Goal: Answer question/provide support: Share knowledge or assist other users

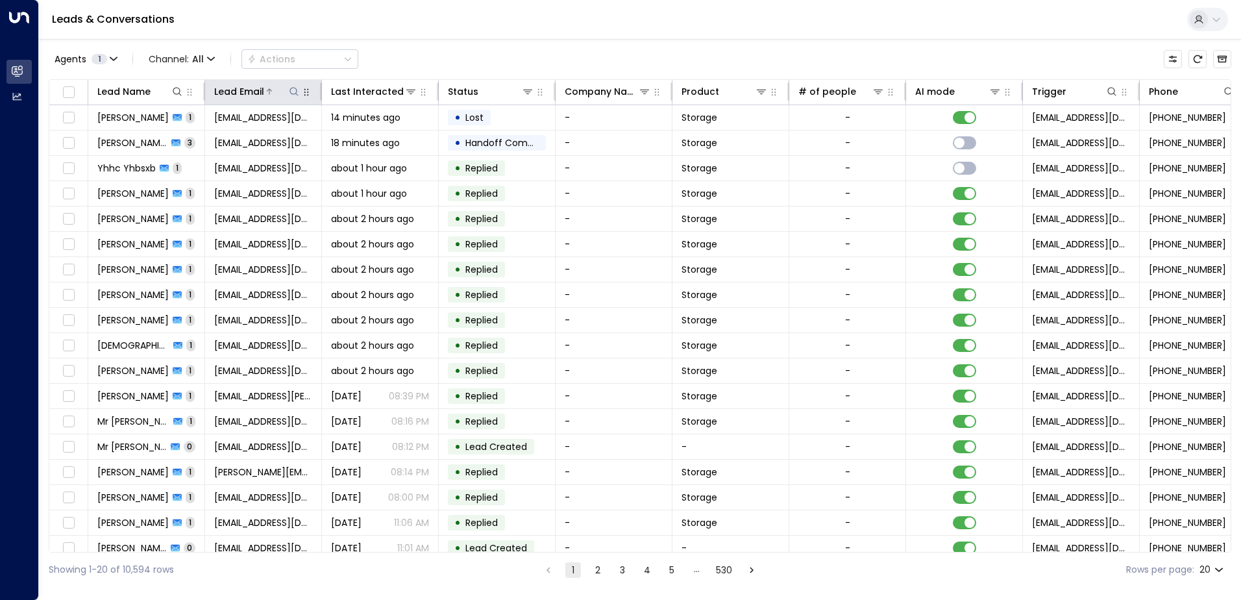
click at [292, 89] on icon at bounding box center [294, 91] width 10 height 10
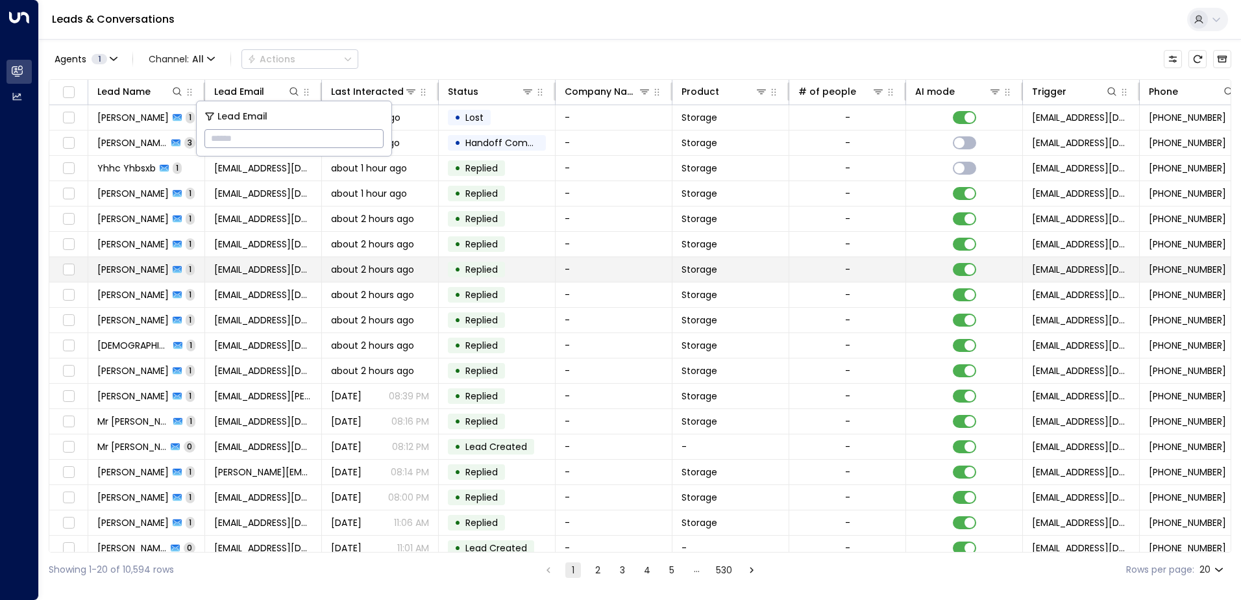
type input "**********"
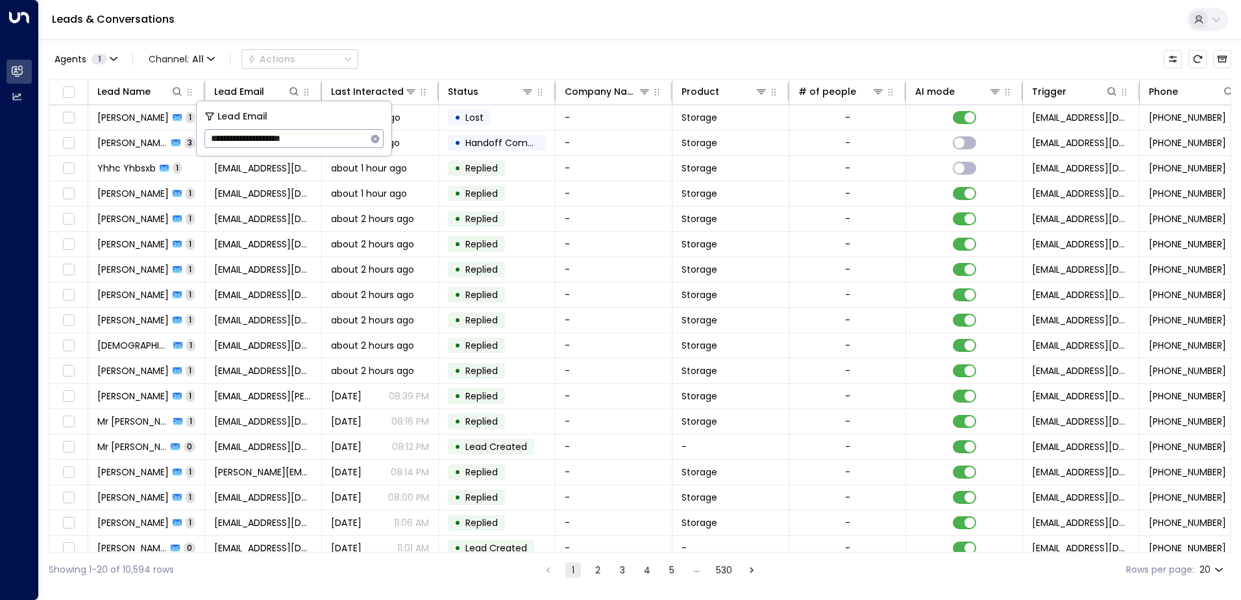
click at [380, 26] on div "Leads & Conversations" at bounding box center [640, 20] width 1202 height 40
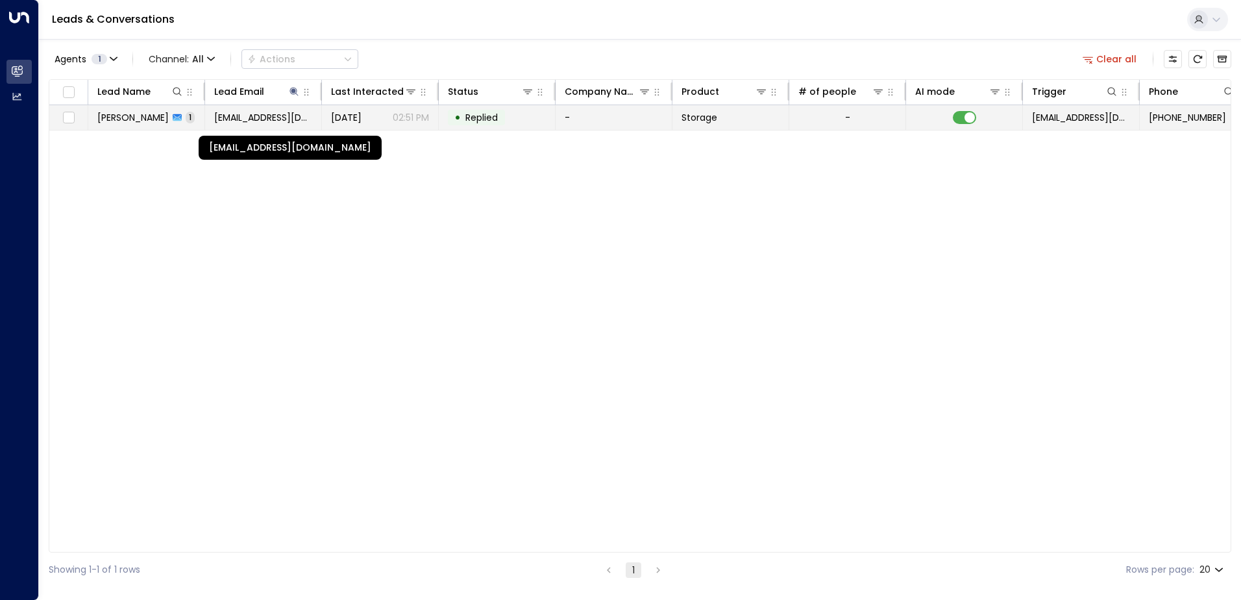
click at [249, 116] on span "[EMAIL_ADDRESS][DOMAIN_NAME]" at bounding box center [263, 117] width 98 height 13
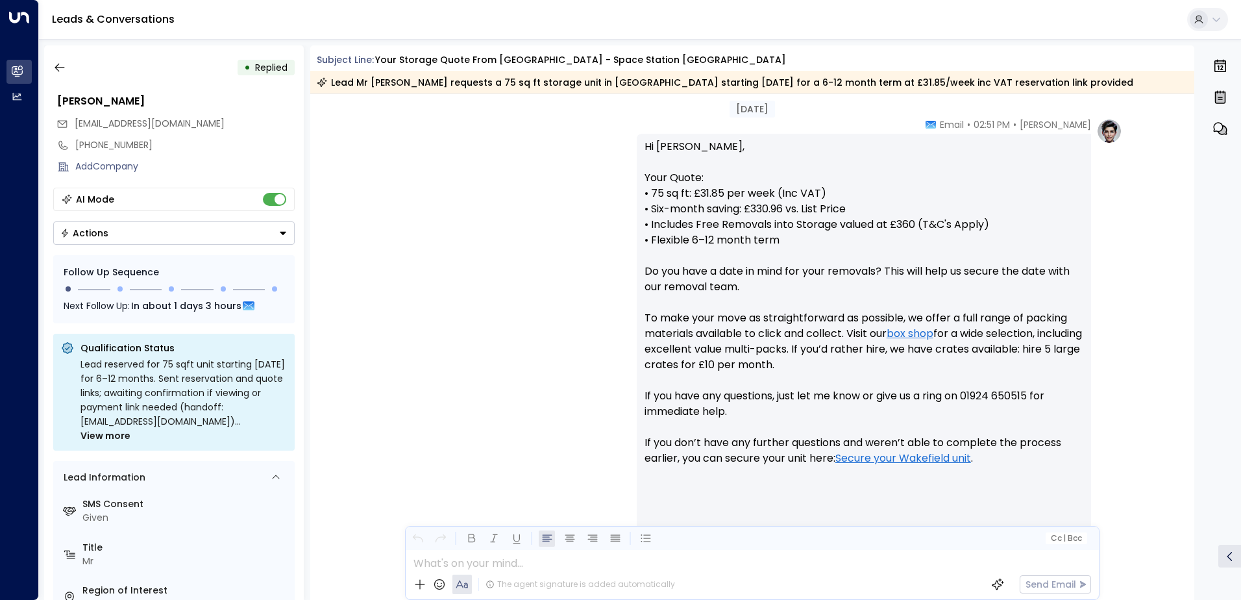
scroll to position [528, 0]
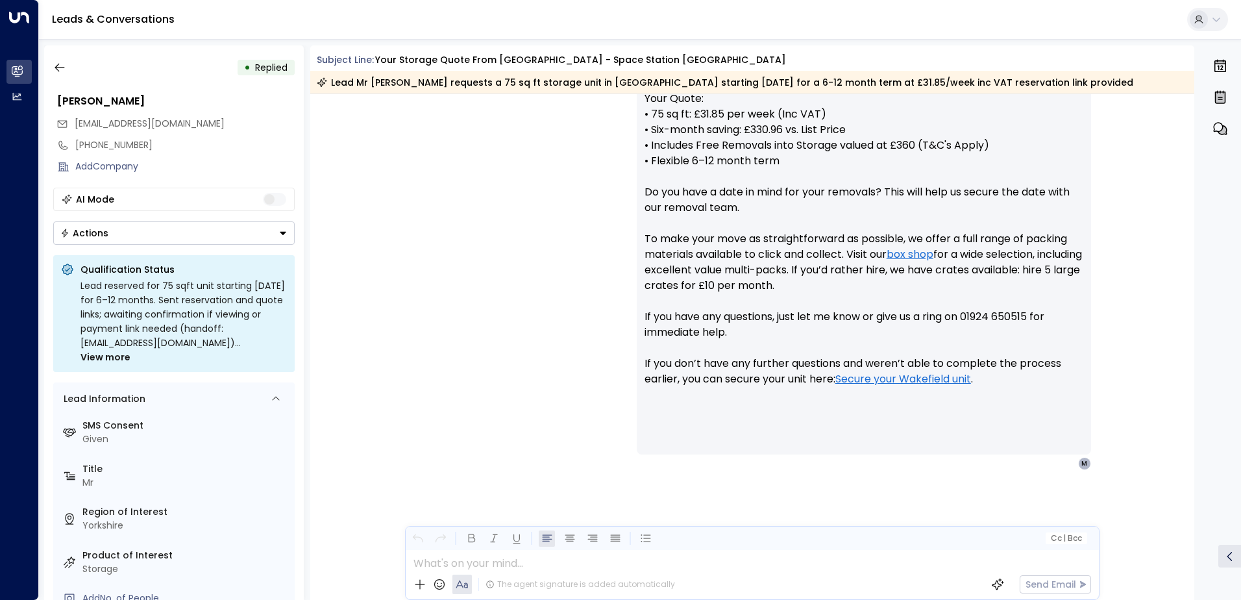
click at [284, 229] on icon "Button group with a nested menu" at bounding box center [283, 233] width 9 height 9
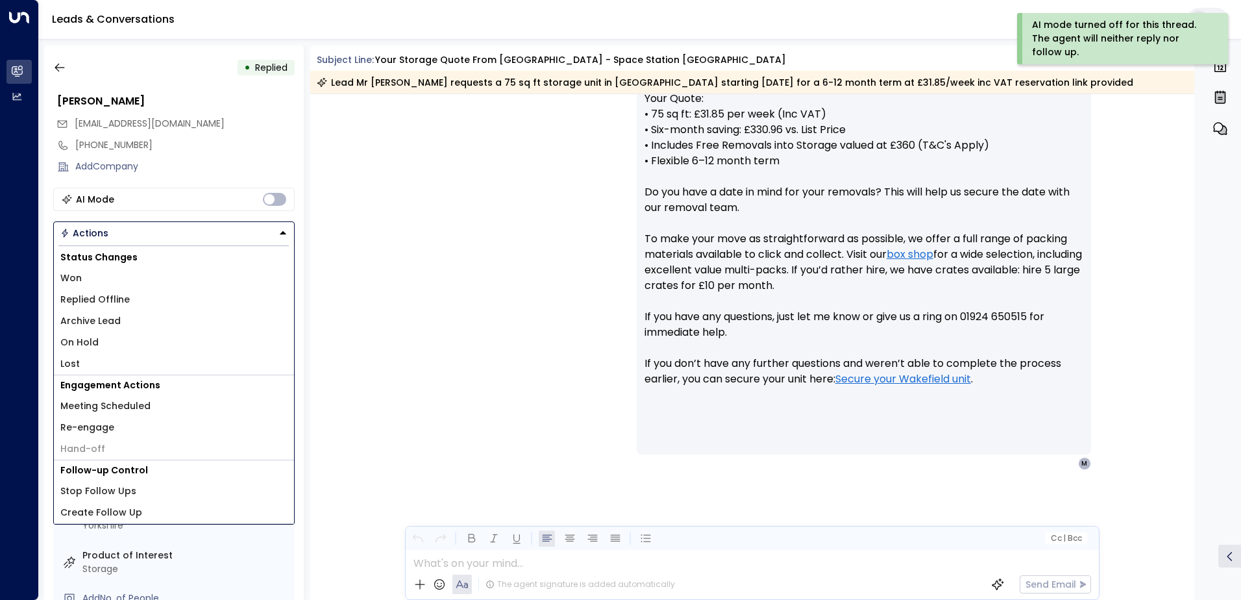
click at [155, 297] on li "Replied Offline" at bounding box center [174, 299] width 240 height 21
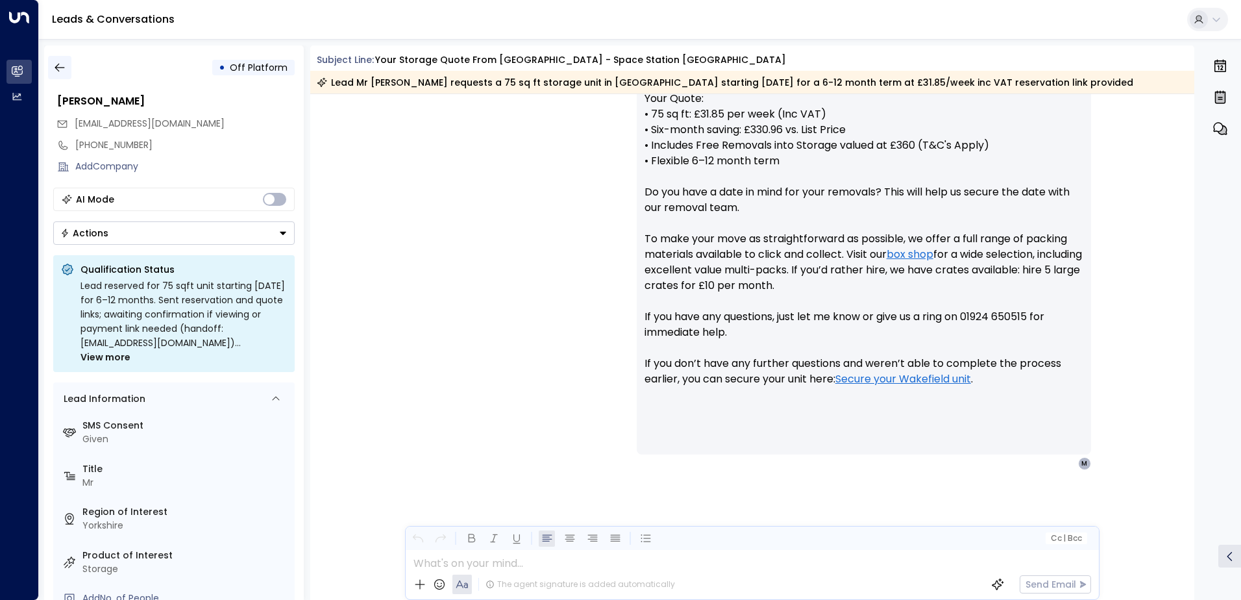
click at [59, 71] on icon "button" at bounding box center [59, 67] width 13 height 13
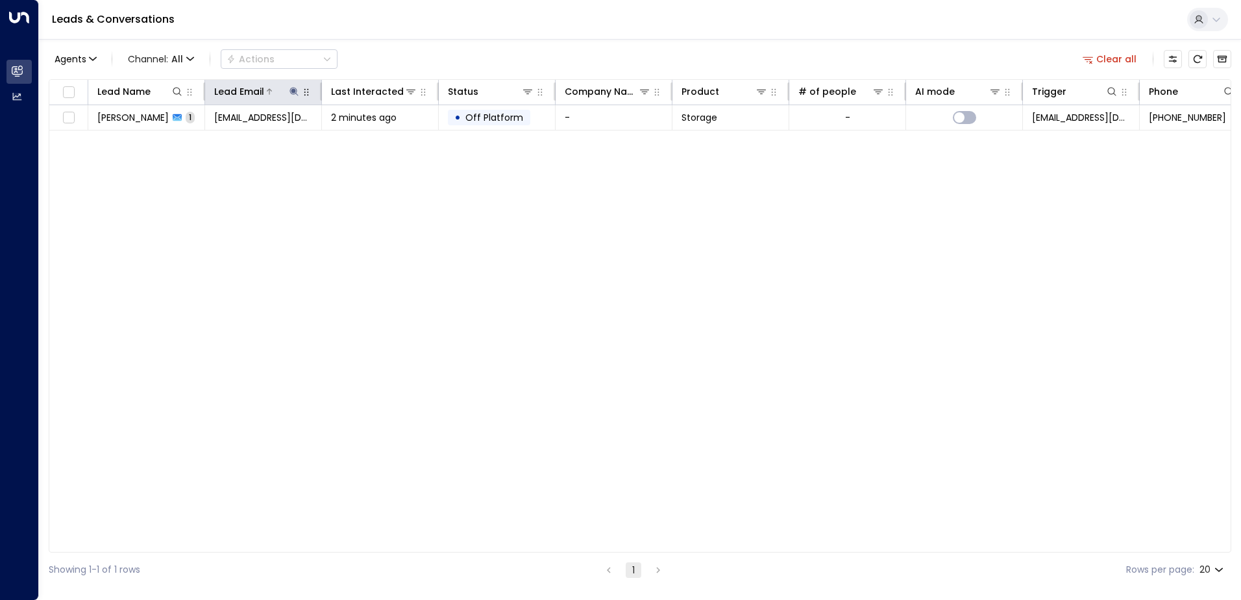
click at [297, 91] on icon at bounding box center [294, 91] width 8 height 8
click at [378, 138] on icon "button" at bounding box center [375, 138] width 8 height 8
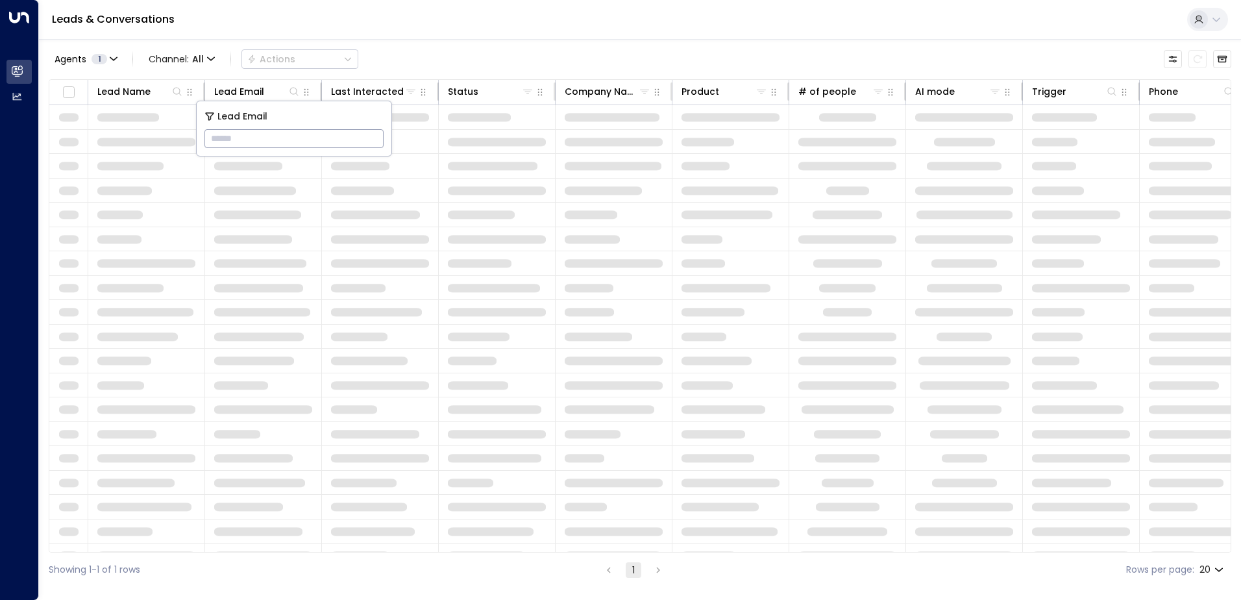
type input "**********"
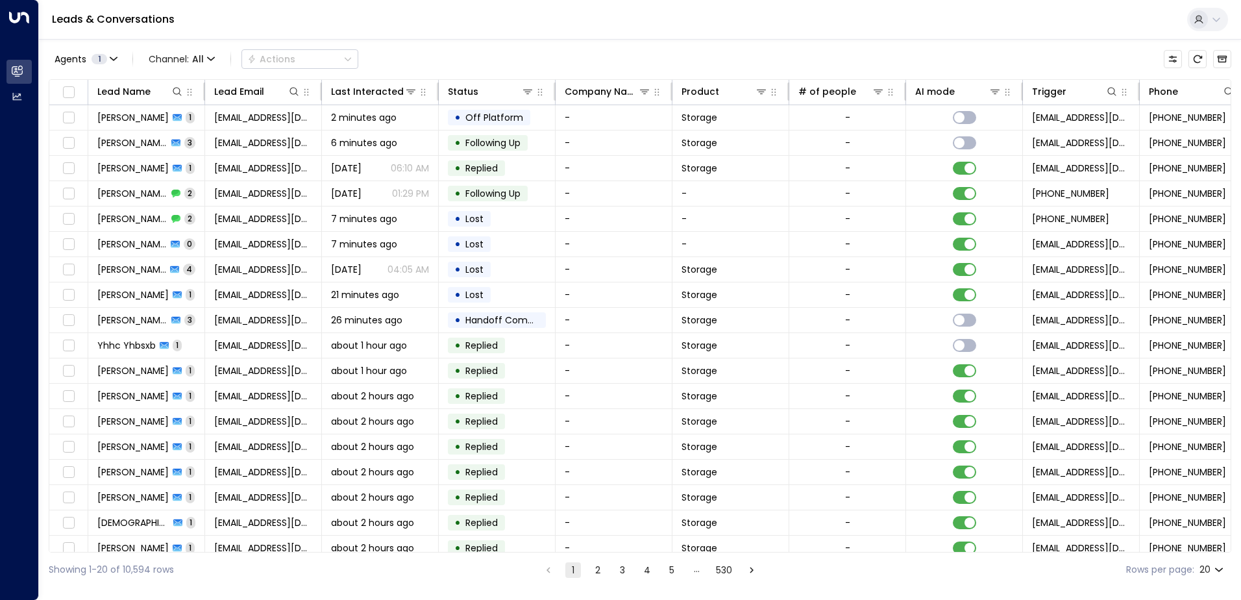
click at [358, 33] on div "Leads & Conversations" at bounding box center [640, 20] width 1202 height 40
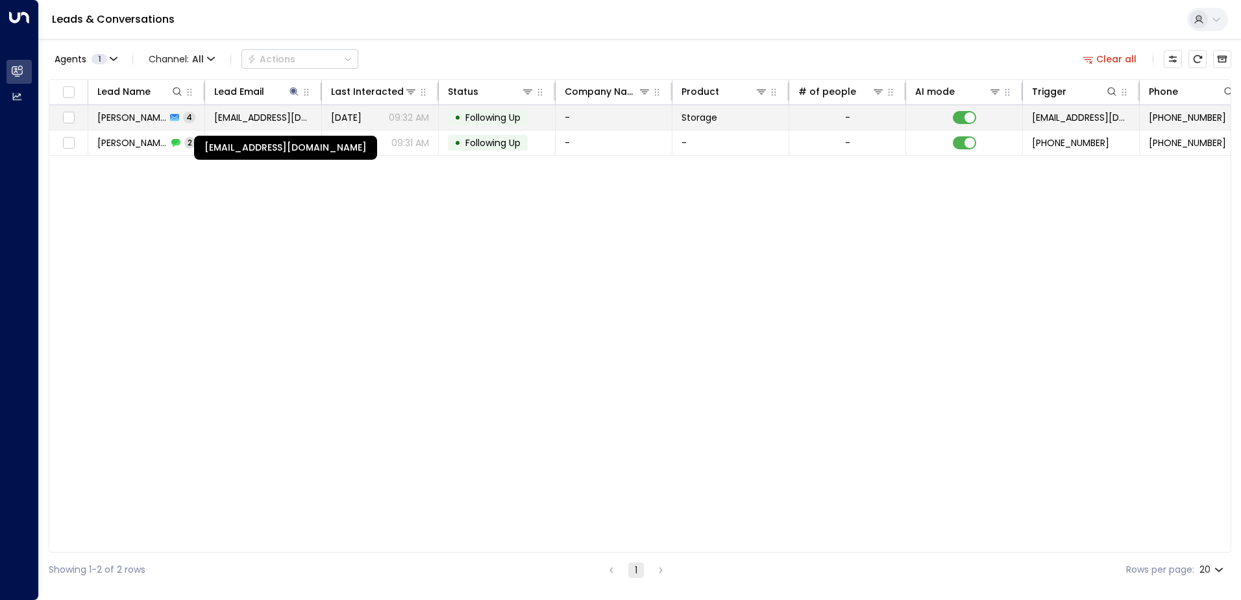
click at [230, 119] on span "[EMAIL_ADDRESS][DOMAIN_NAME]" at bounding box center [263, 117] width 98 height 13
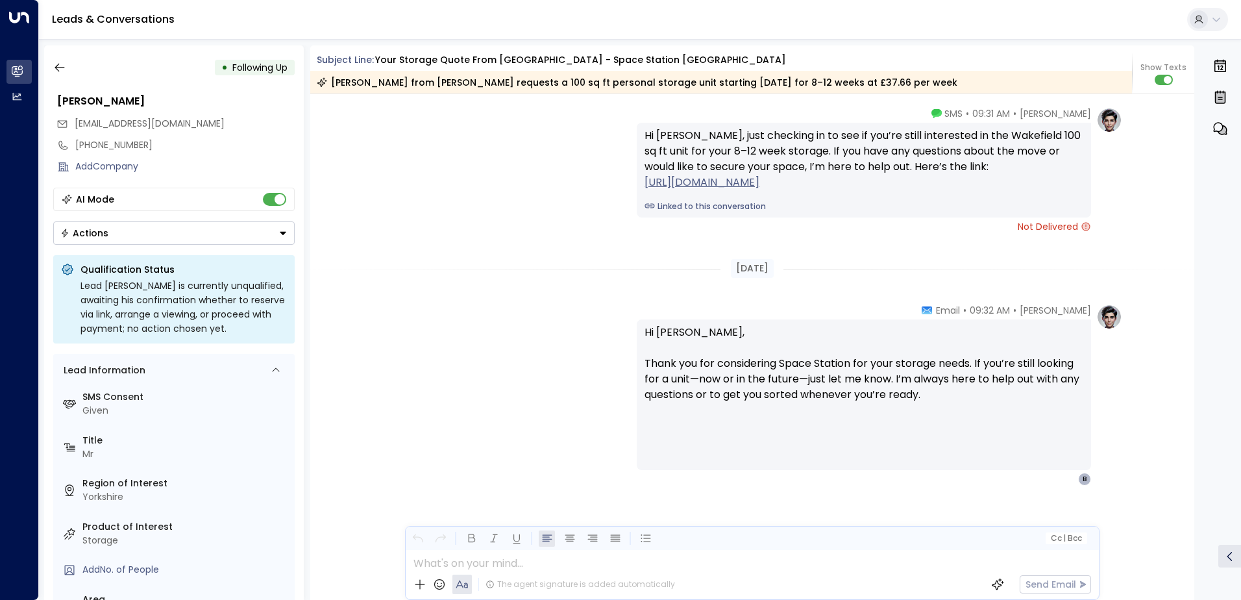
scroll to position [1991, 0]
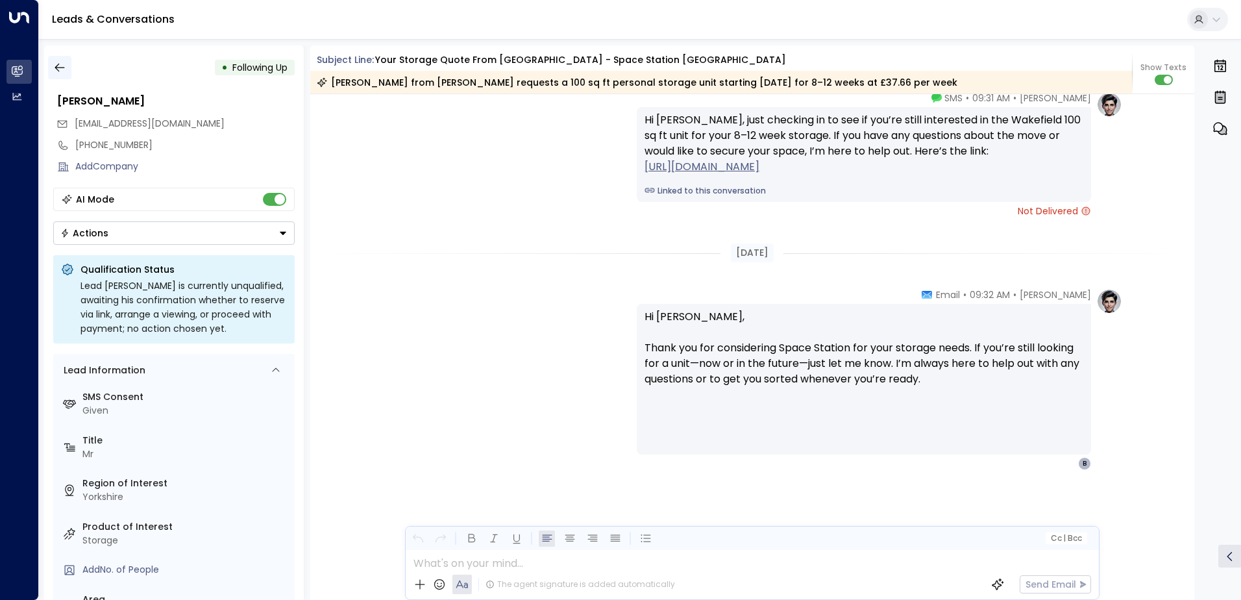
click at [62, 66] on icon "button" at bounding box center [59, 67] width 13 height 13
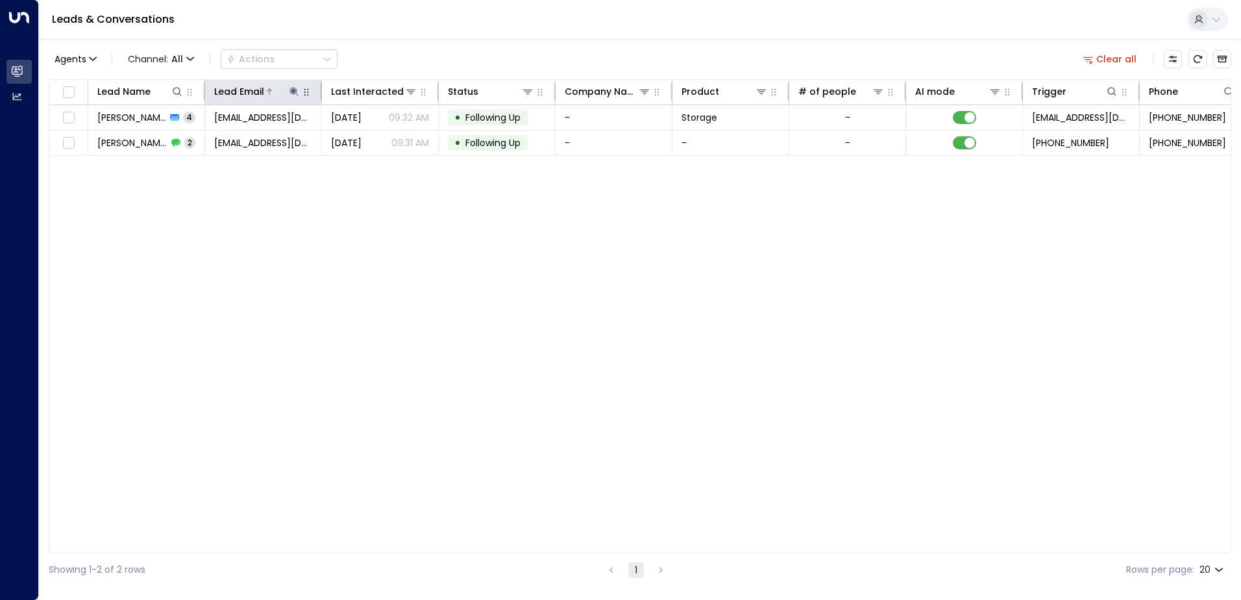
click at [293, 90] on icon at bounding box center [294, 91] width 8 height 8
click at [373, 137] on icon "button" at bounding box center [375, 138] width 8 height 8
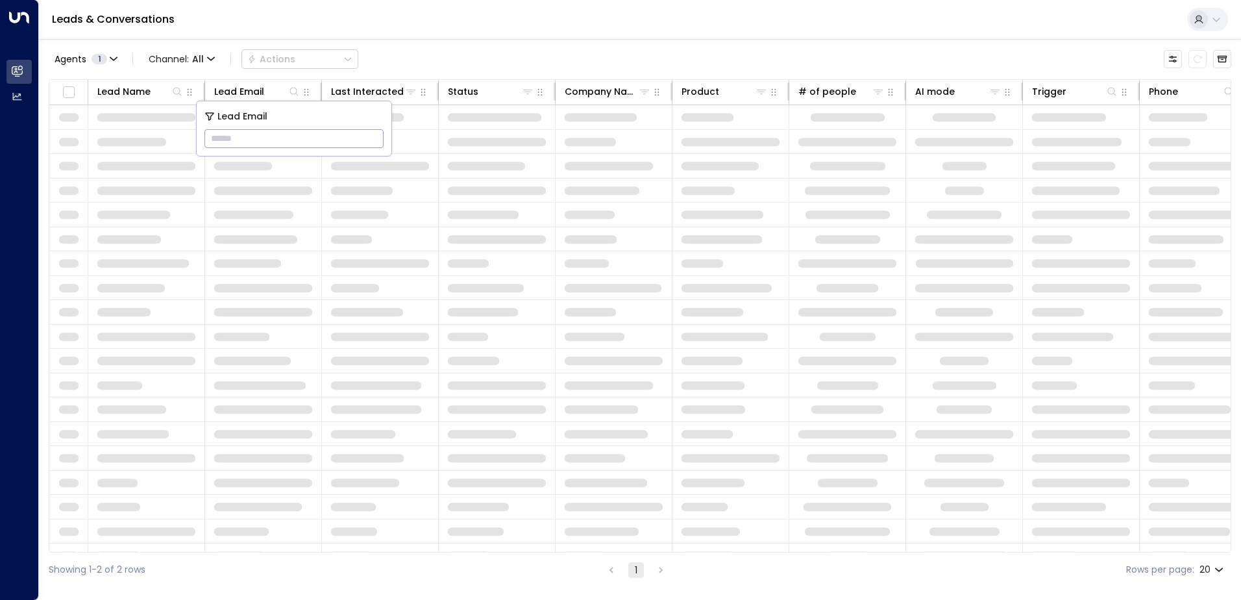
type input "**********"
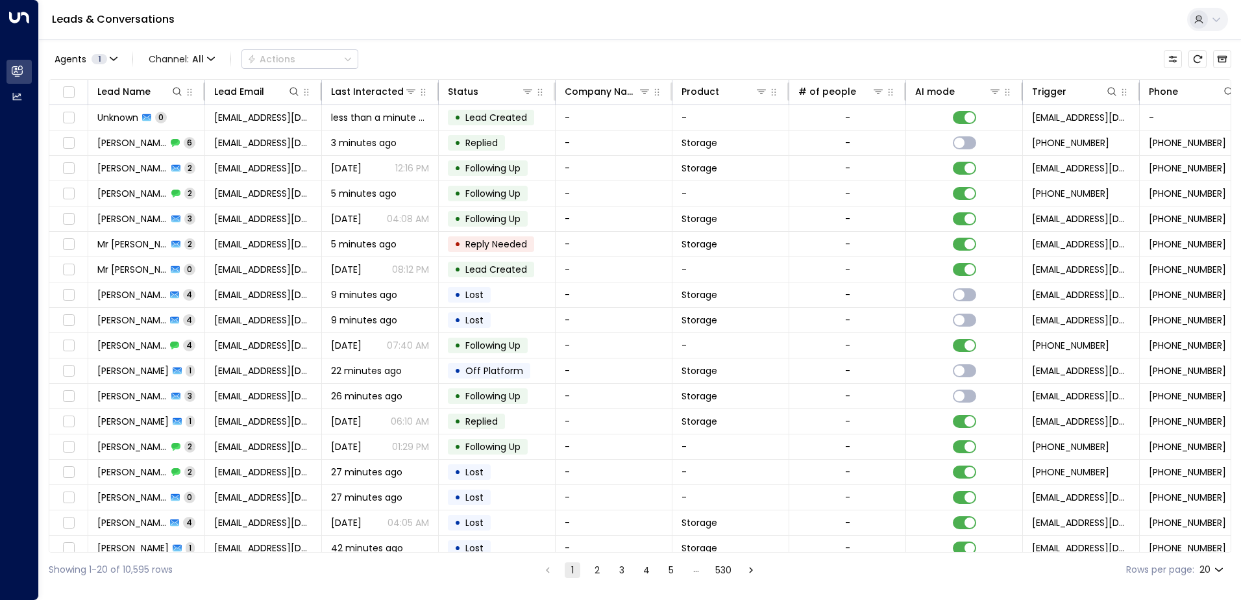
click at [493, 24] on div "Leads & Conversations" at bounding box center [640, 20] width 1202 height 40
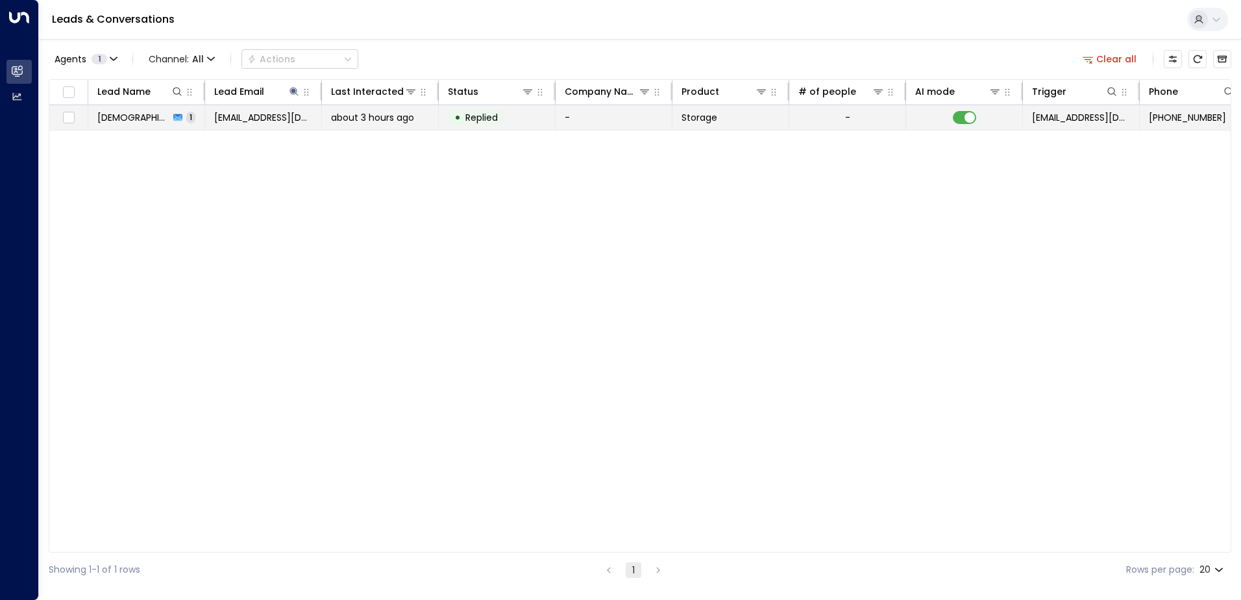
click at [140, 123] on span "[DEMOGRAPHIC_DATA][PERSON_NAME]" at bounding box center [133, 117] width 72 height 13
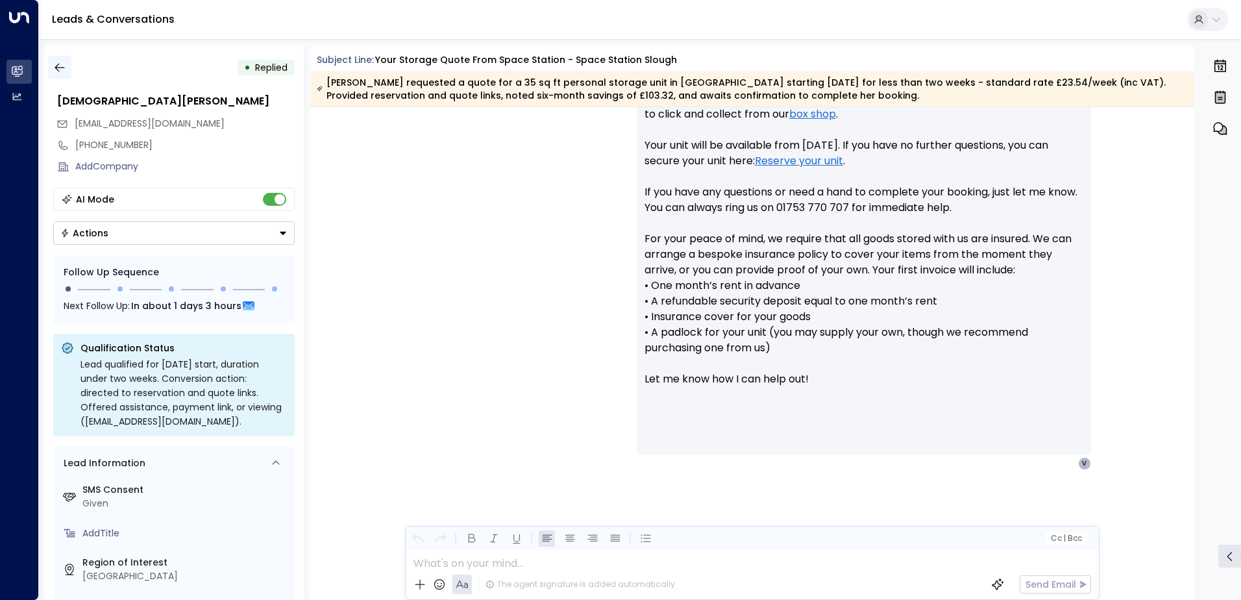
click at [63, 68] on icon "button" at bounding box center [60, 68] width 10 height 8
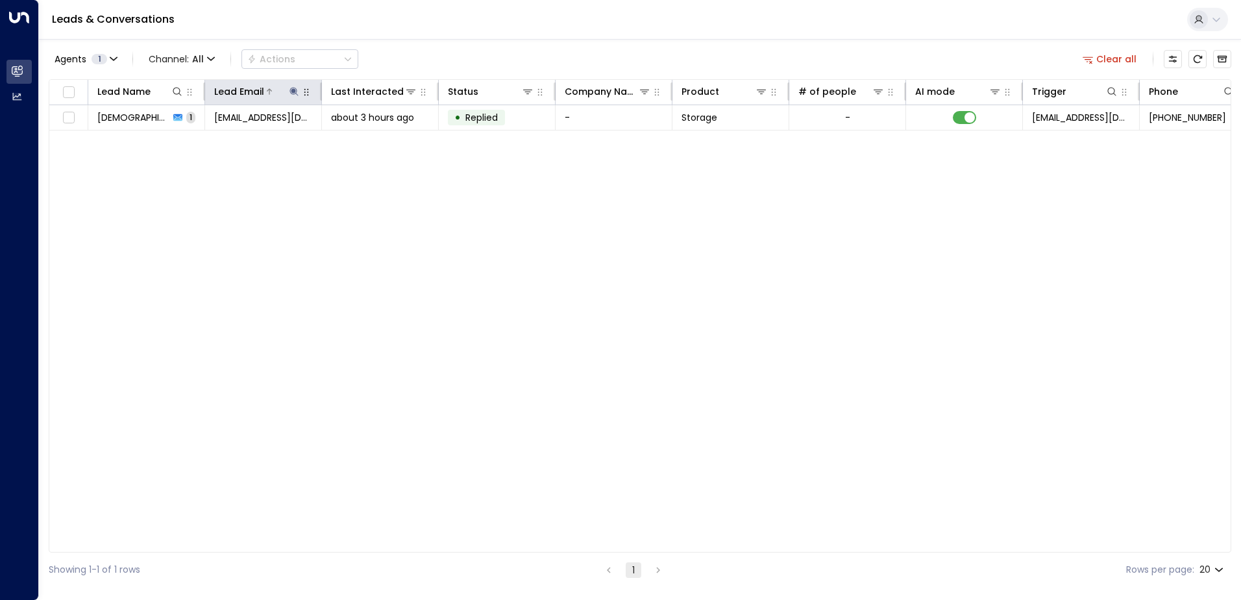
click at [290, 92] on icon at bounding box center [294, 91] width 10 height 10
click at [376, 140] on icon "button" at bounding box center [375, 139] width 10 height 10
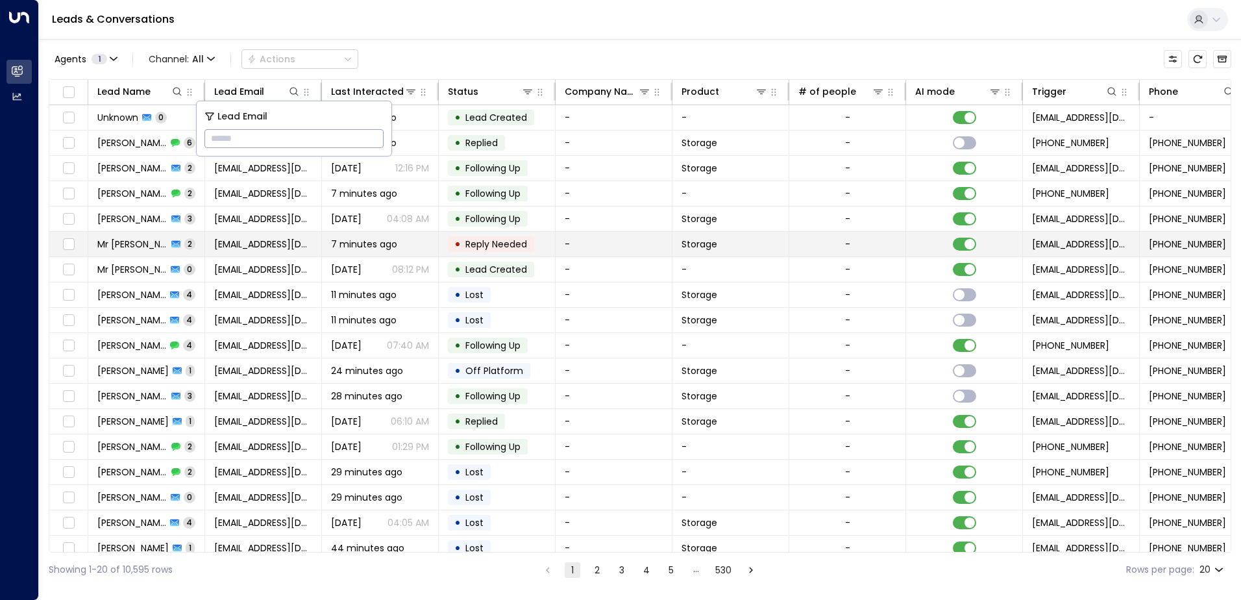
type input "**********"
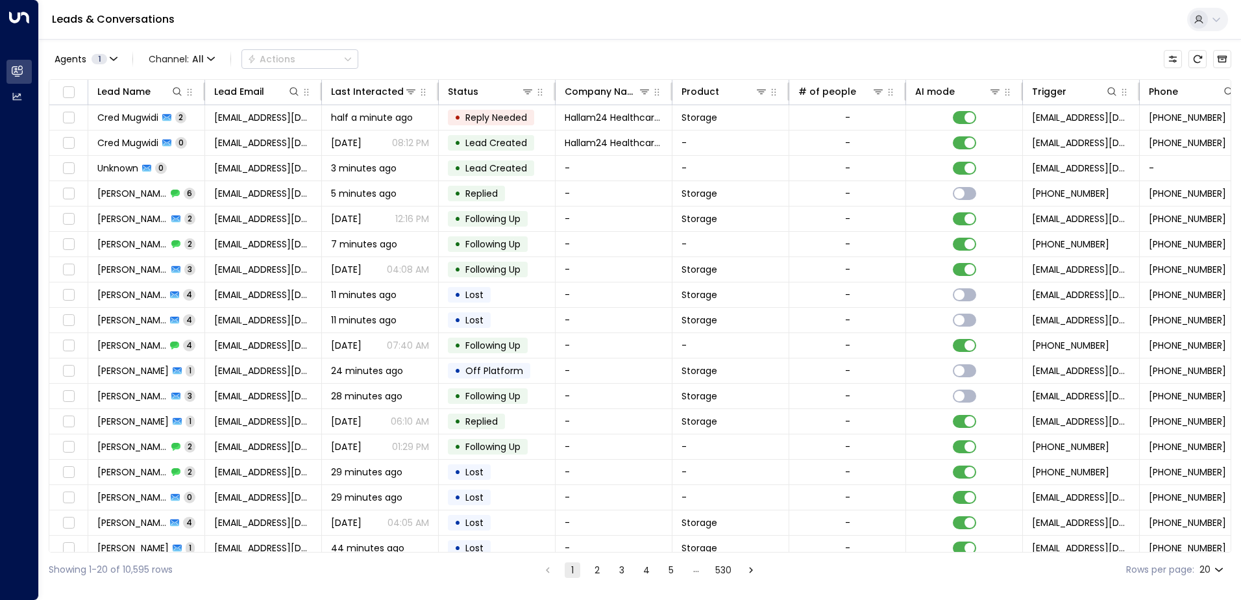
click at [384, 15] on div "Leads & Conversations" at bounding box center [640, 20] width 1202 height 40
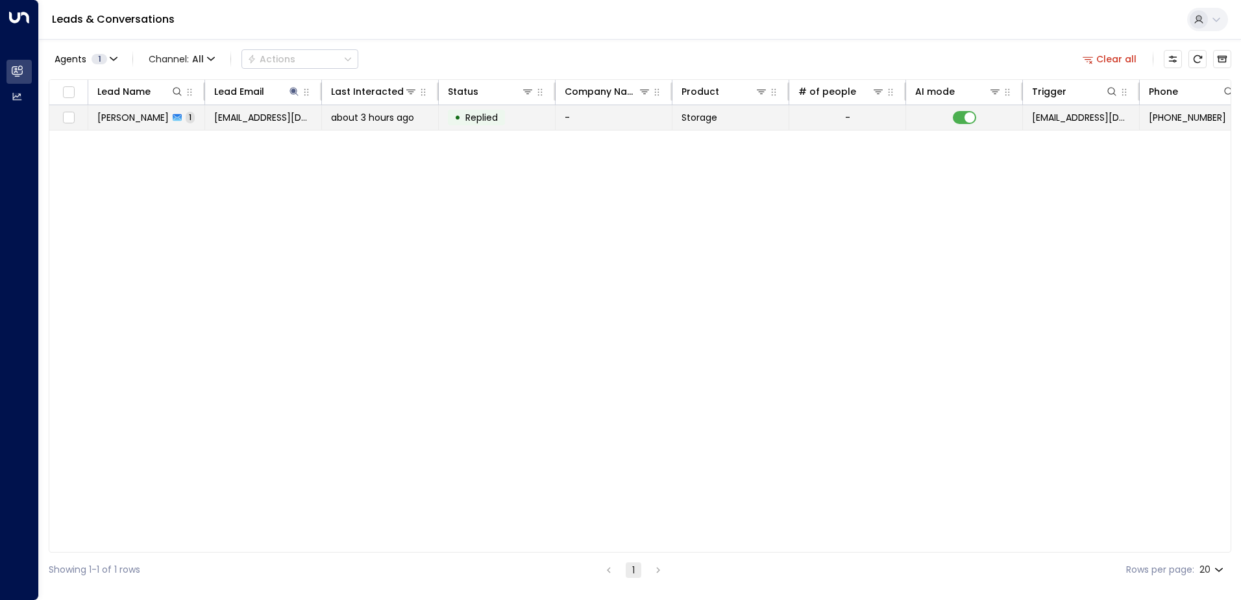
click at [148, 112] on span "[PERSON_NAME]" at bounding box center [132, 117] width 71 height 13
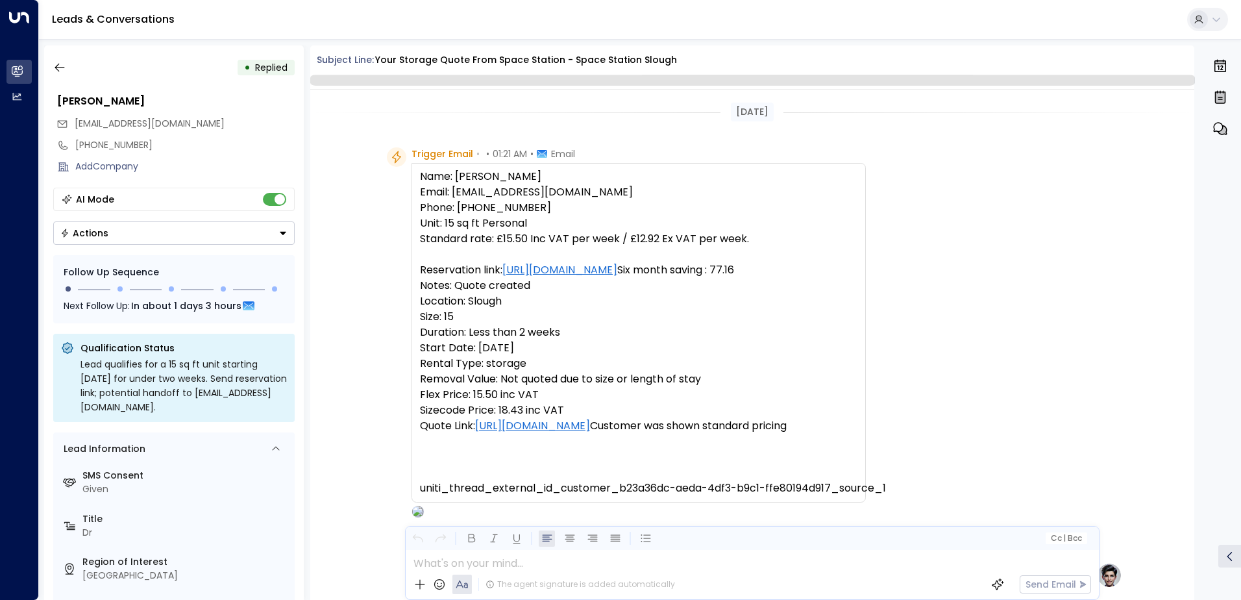
scroll to position [490, 0]
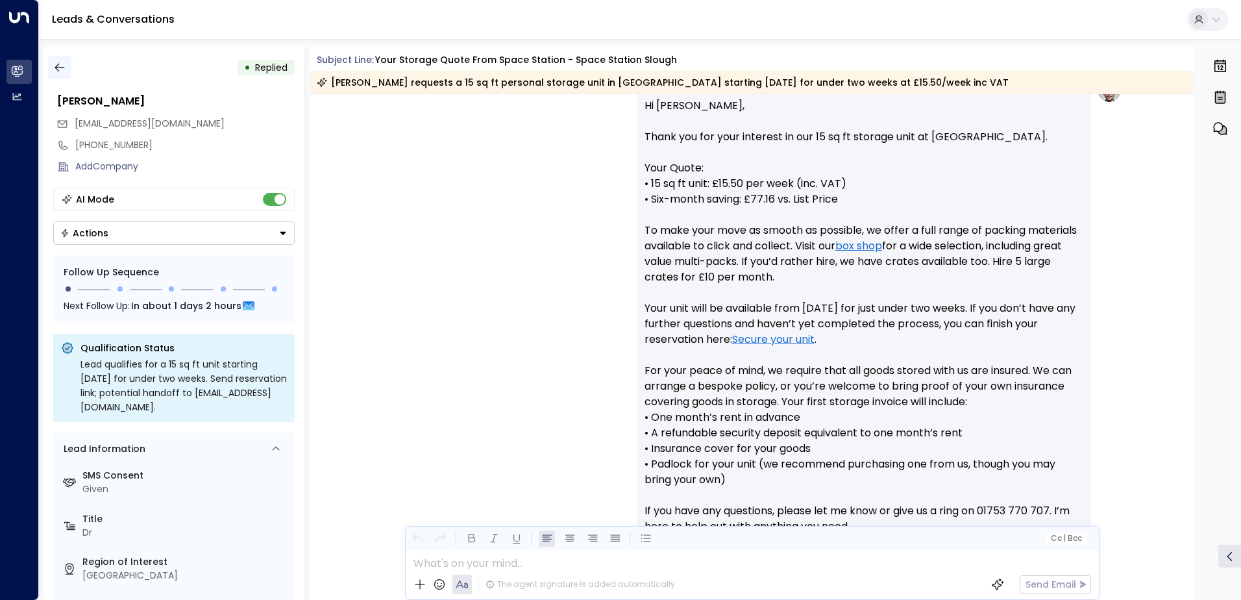
click at [61, 65] on icon "button" at bounding box center [59, 67] width 13 height 13
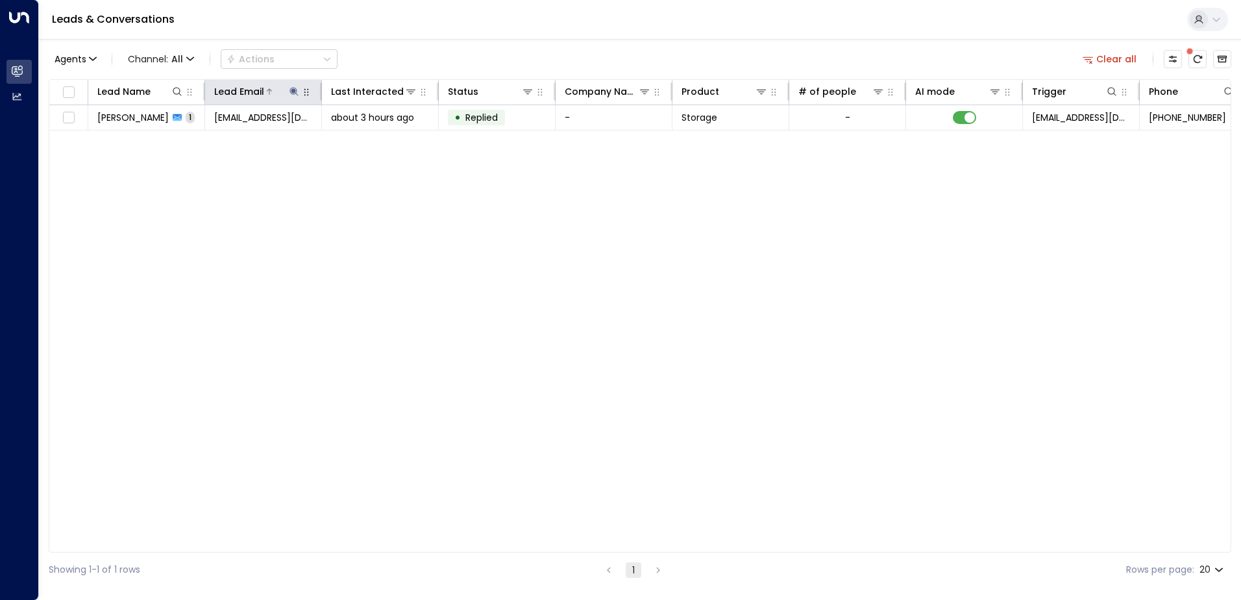
click at [296, 90] on icon at bounding box center [294, 91] width 10 height 10
click at [375, 136] on icon "button" at bounding box center [375, 138] width 8 height 8
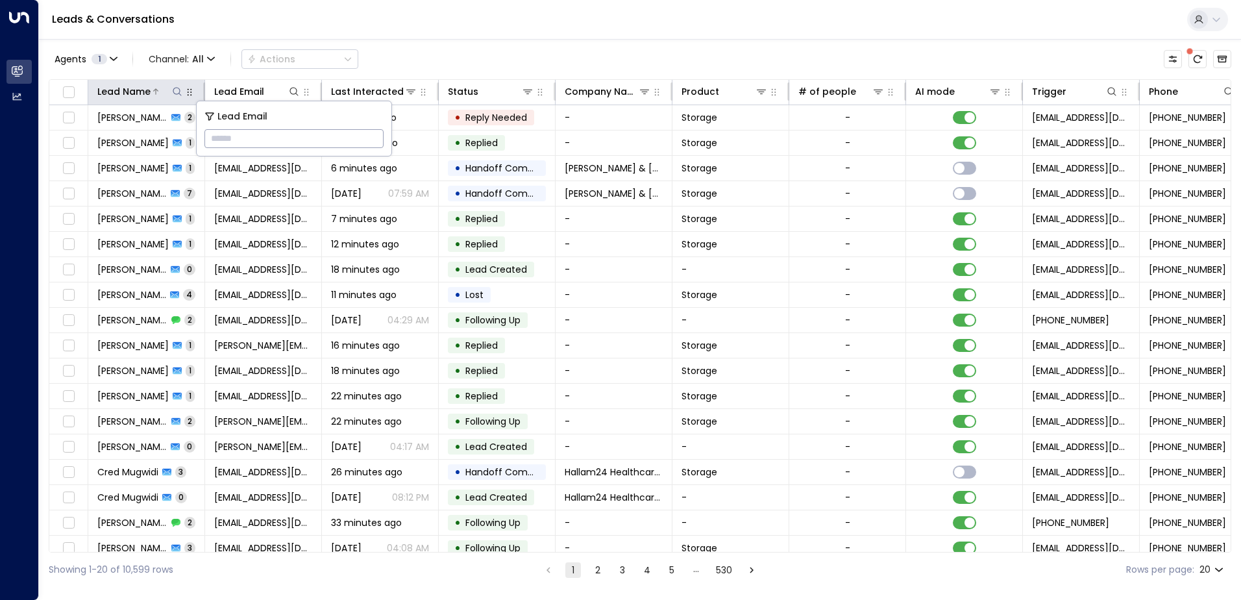
click at [174, 88] on icon at bounding box center [177, 91] width 10 height 10
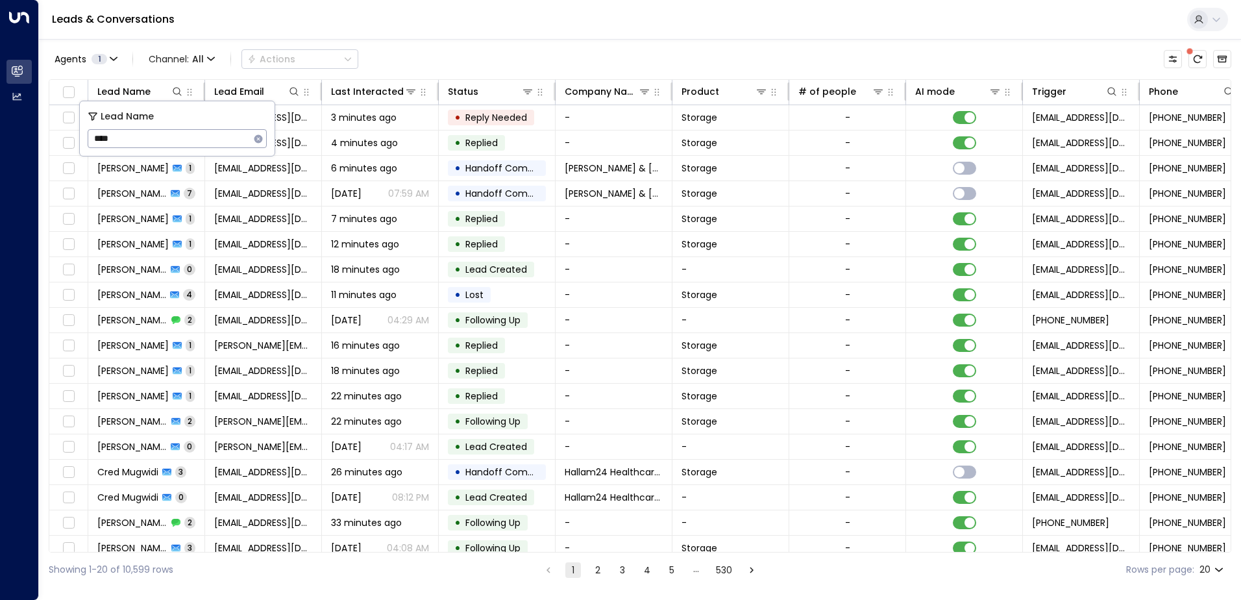
type input "****"
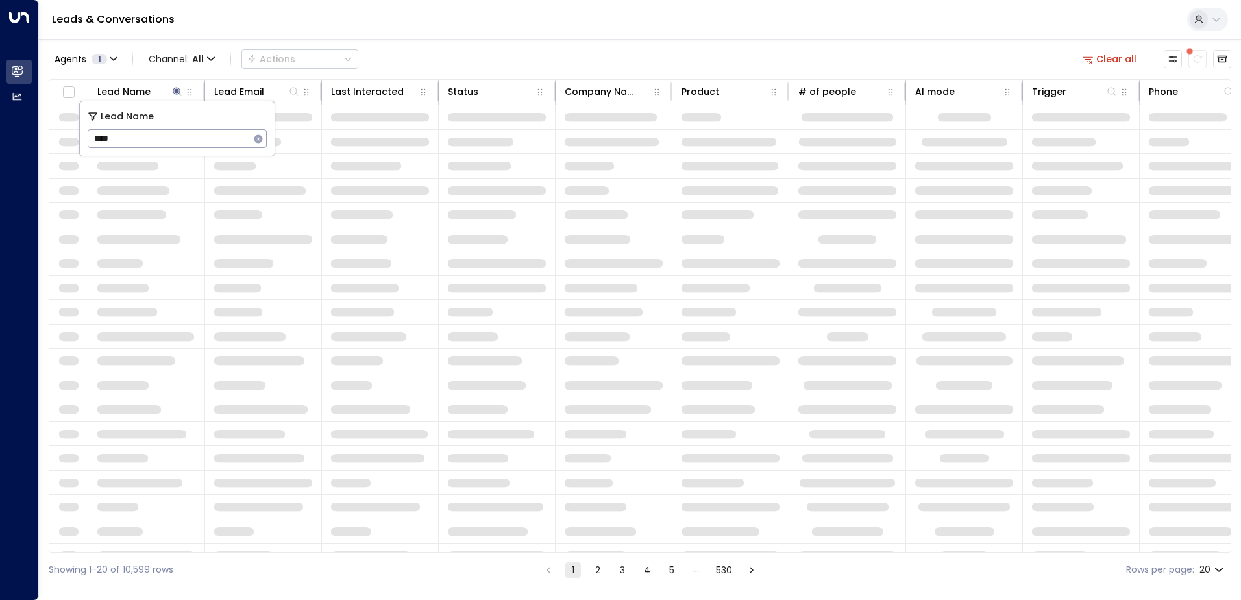
click at [354, 23] on div "Leads & Conversations" at bounding box center [640, 20] width 1202 height 40
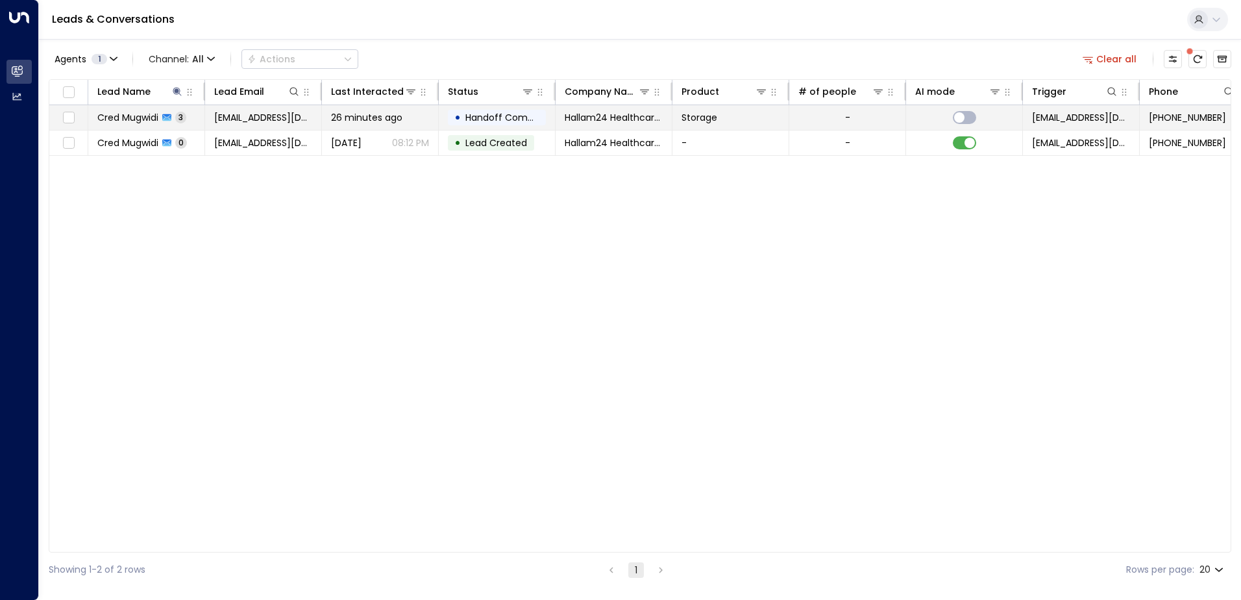
click at [145, 119] on span "Cred Mugwidi" at bounding box center [127, 117] width 61 height 13
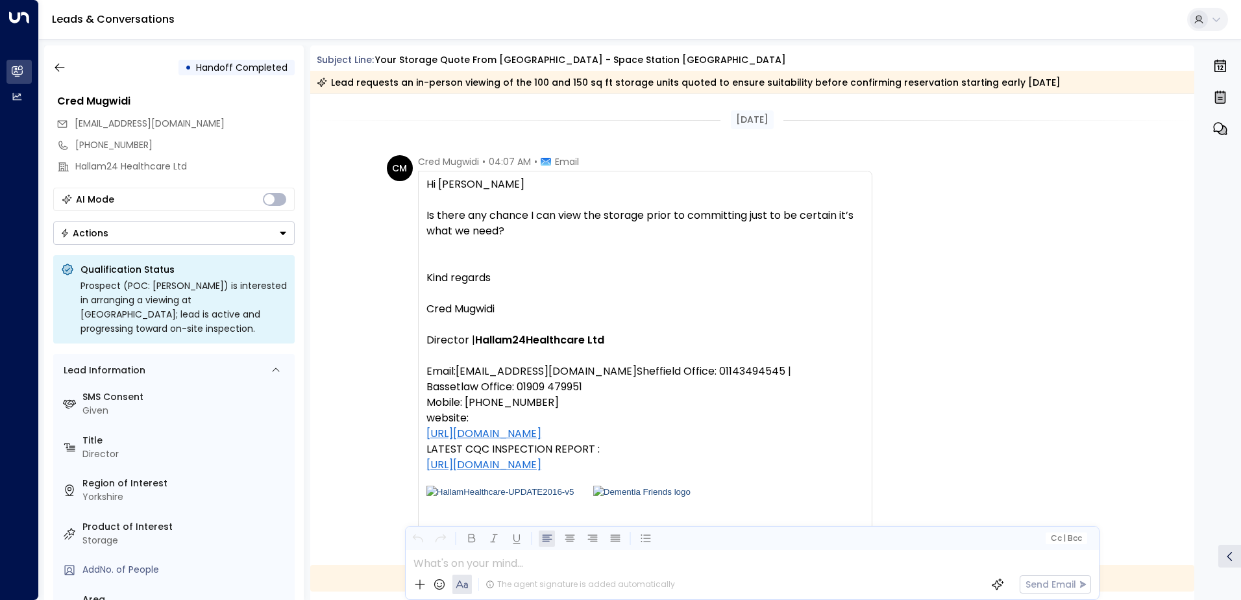
scroll to position [1183, 0]
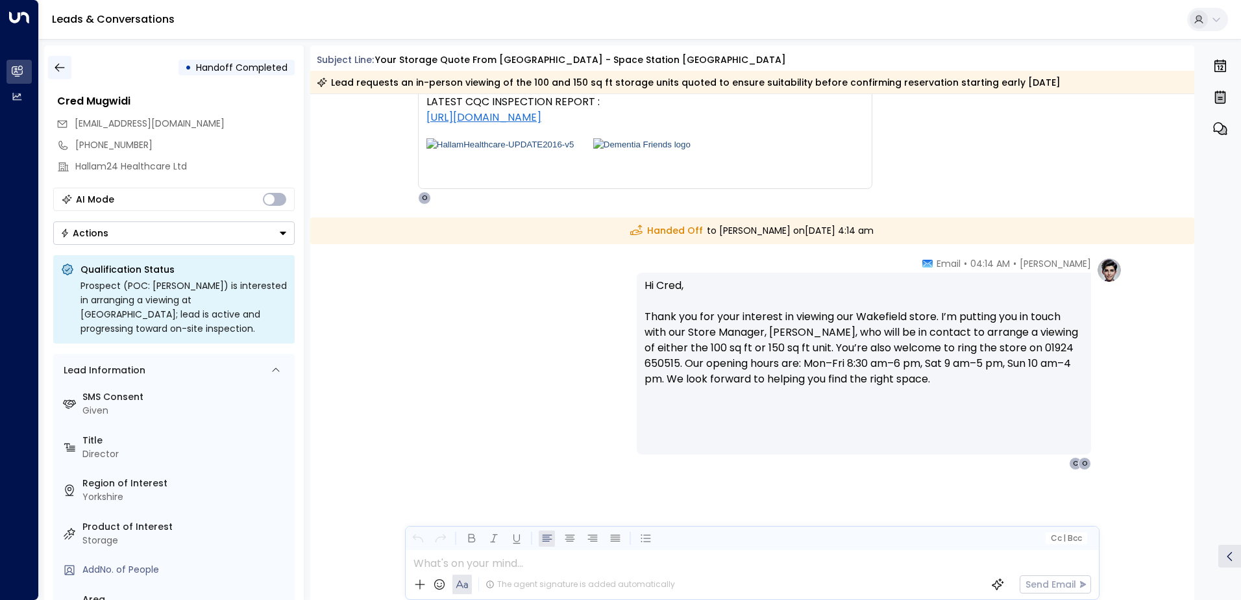
click at [58, 74] on button "button" at bounding box center [59, 67] width 23 height 23
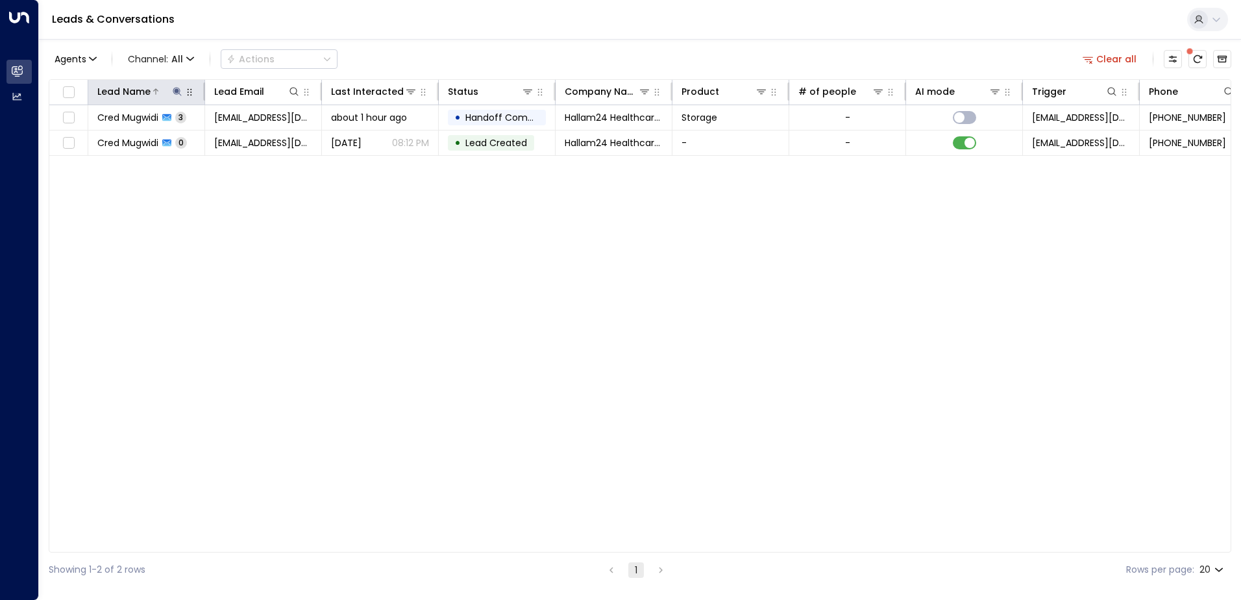
click at [179, 95] on icon at bounding box center [177, 91] width 10 height 10
click at [255, 140] on icon "button" at bounding box center [259, 138] width 8 height 8
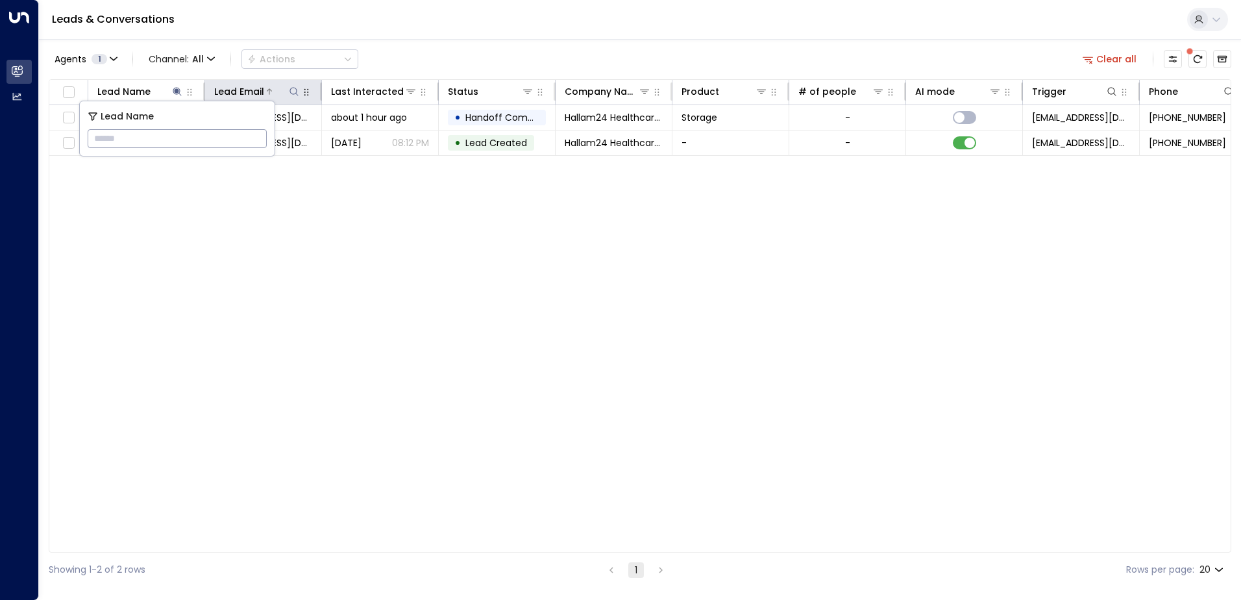
click at [295, 90] on icon at bounding box center [294, 91] width 10 height 10
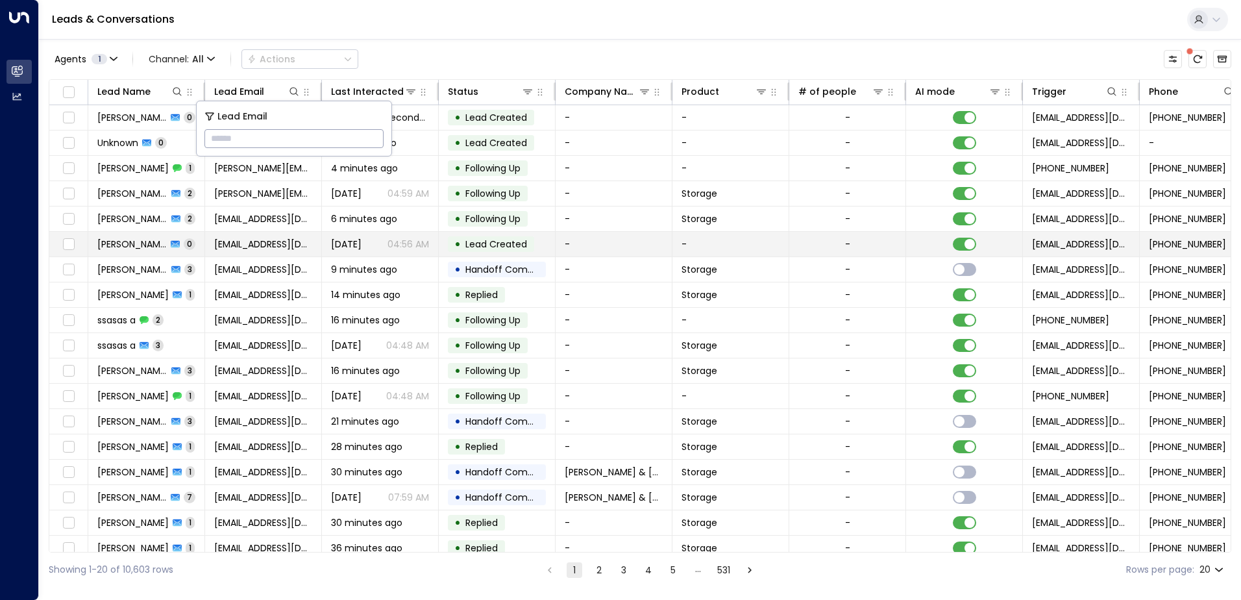
type input "**********"
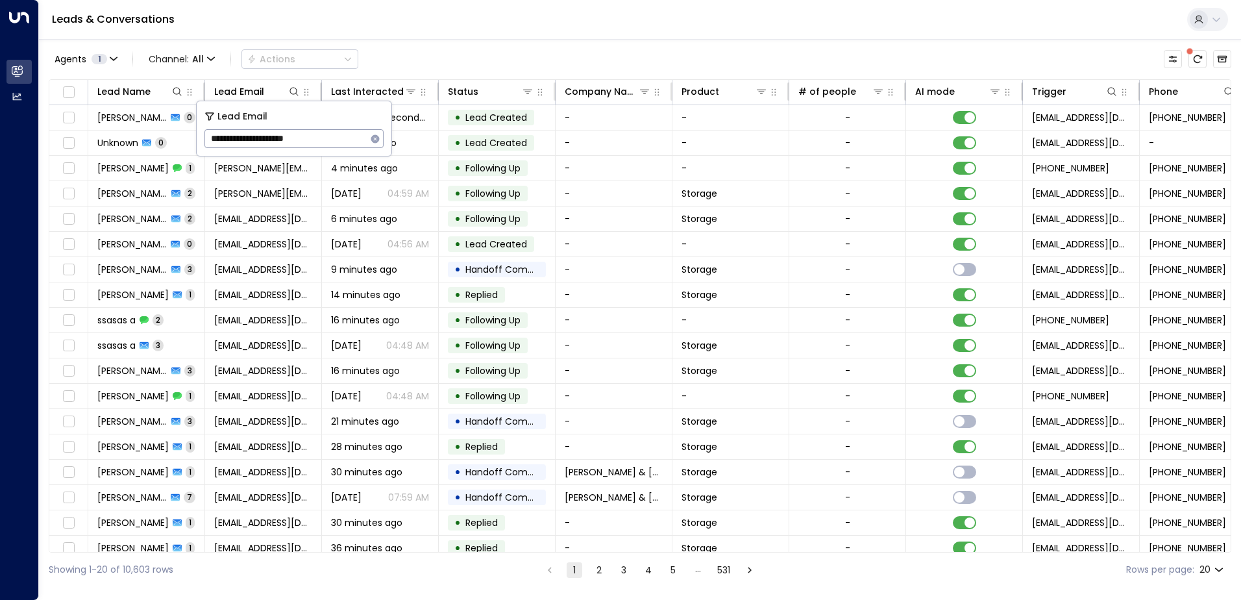
click at [407, 36] on div "Leads & Conversations" at bounding box center [640, 20] width 1202 height 40
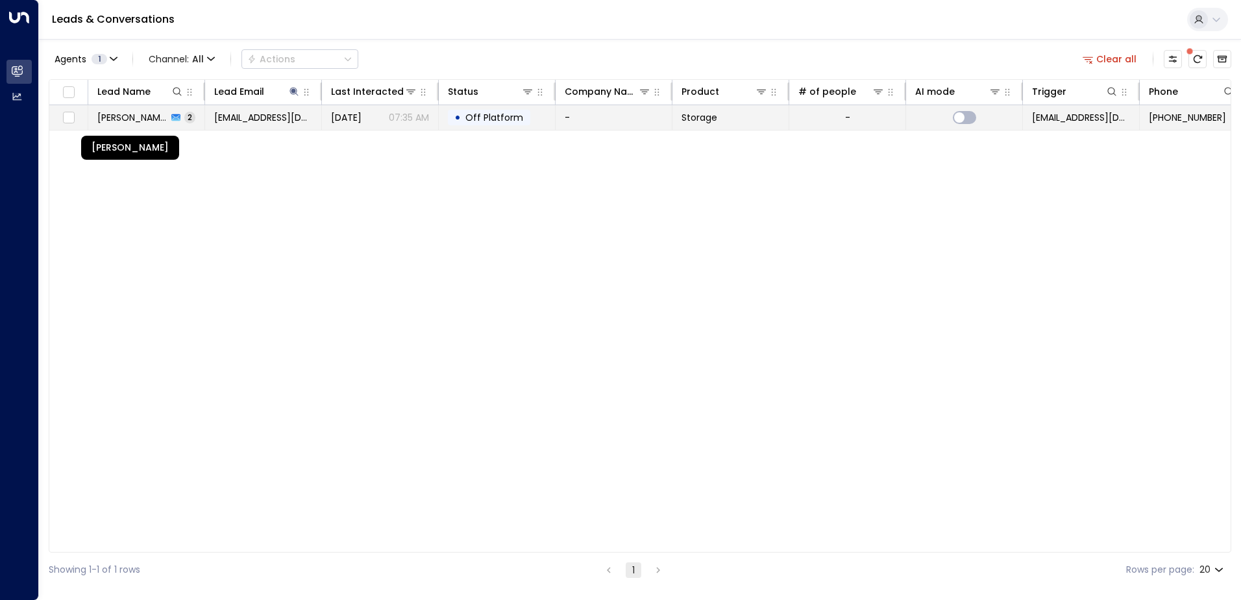
click at [143, 123] on span "[PERSON_NAME]" at bounding box center [132, 117] width 70 height 13
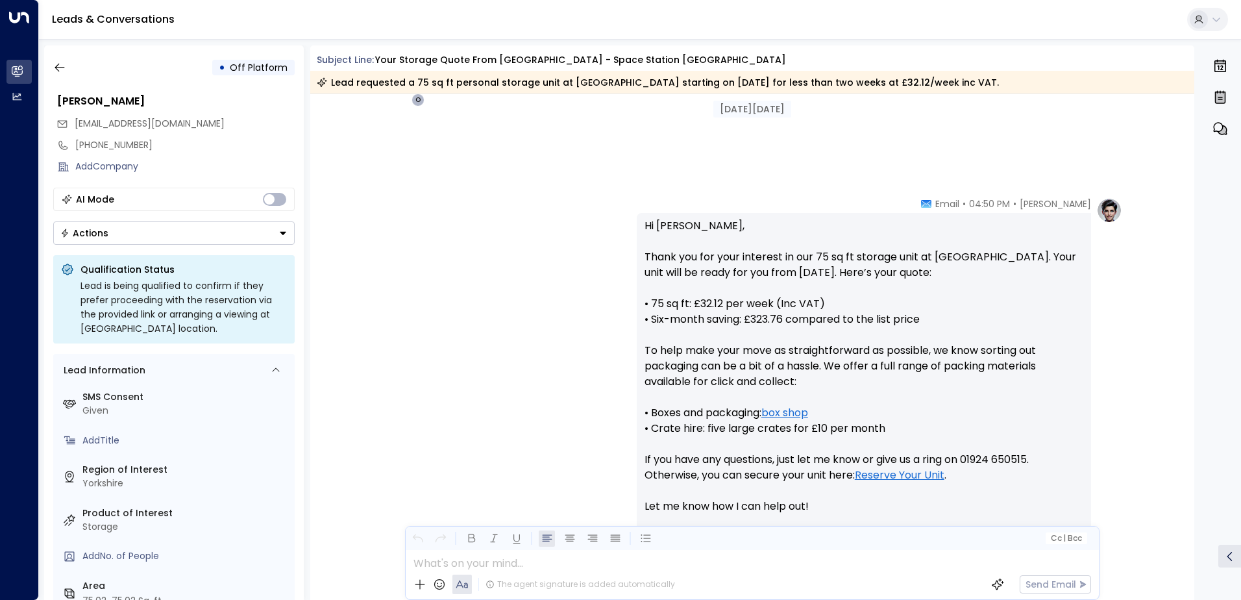
scroll to position [294, 0]
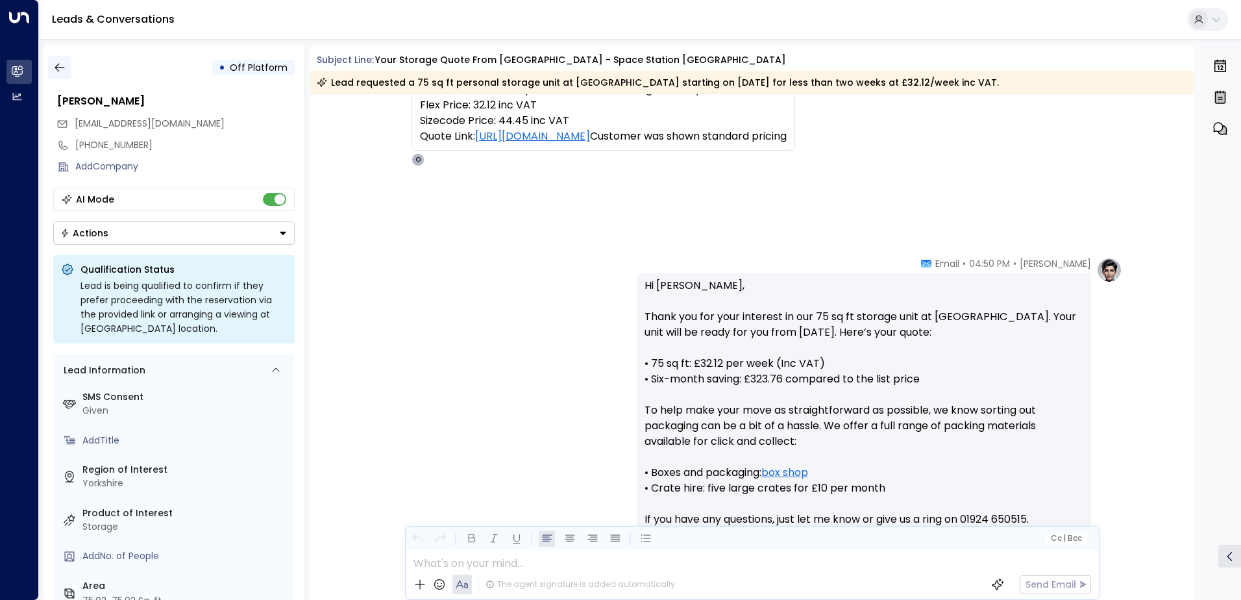
click at [62, 70] on icon "button" at bounding box center [59, 67] width 13 height 13
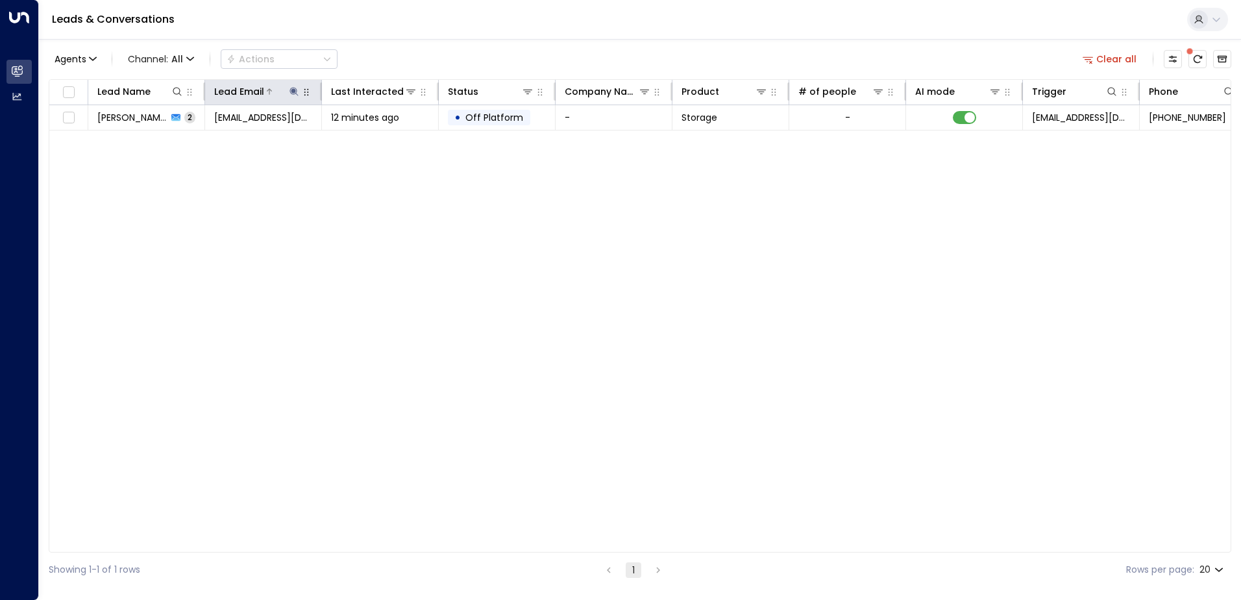
click at [293, 90] on icon at bounding box center [294, 91] width 8 height 8
click at [374, 140] on icon "button" at bounding box center [375, 139] width 10 height 10
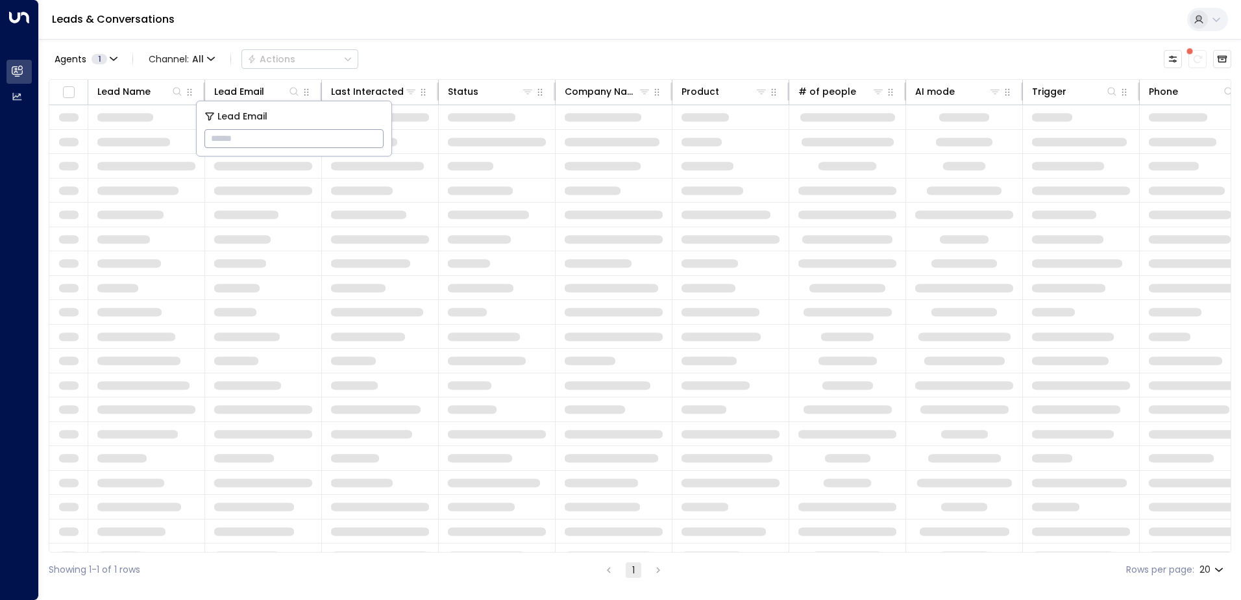
type input "**********"
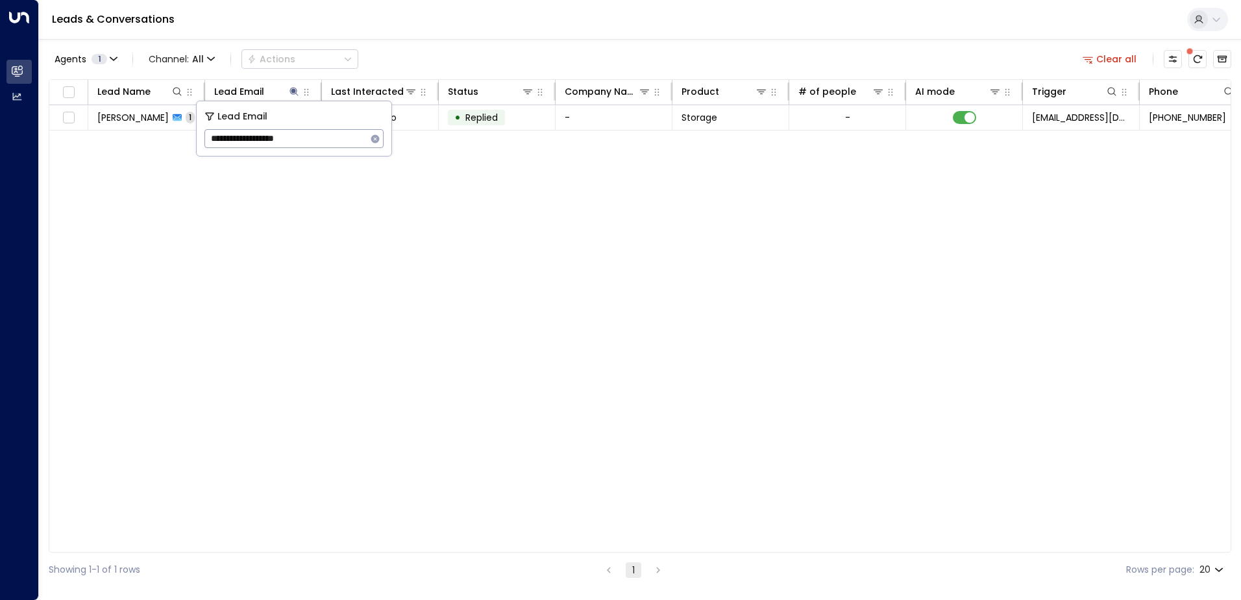
click at [583, 44] on div "Agents 1 Channel: All Actions Clear all Lead Name Lead Email Last Interacted St…" at bounding box center [640, 313] width 1183 height 548
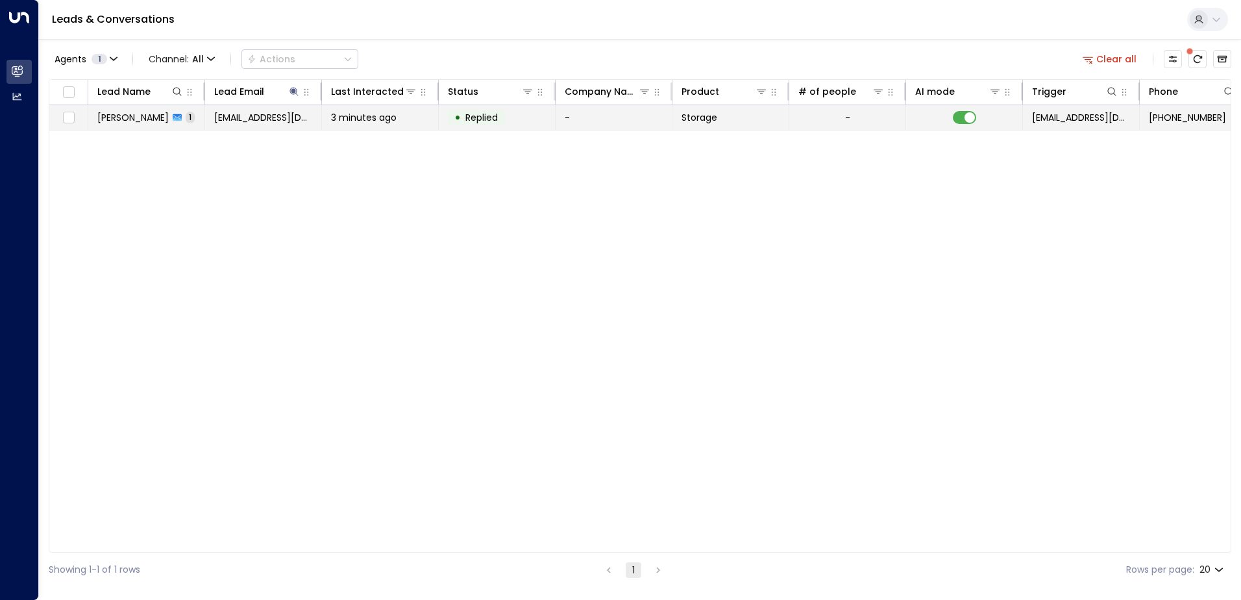
click at [436, 125] on td "3 minutes ago" at bounding box center [380, 117] width 117 height 25
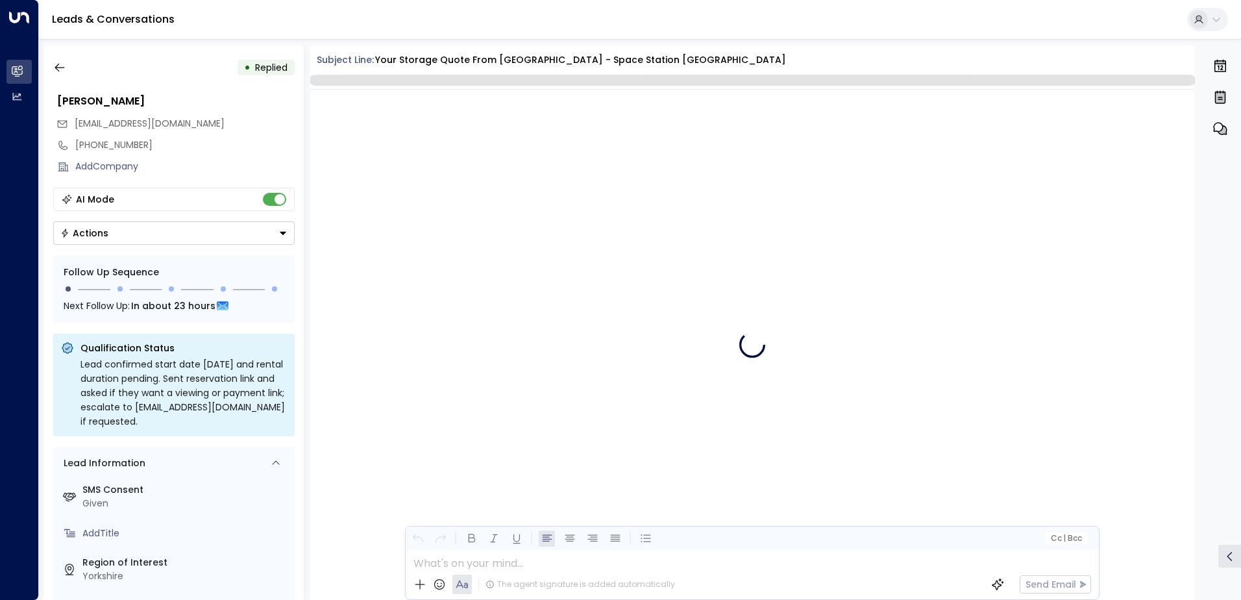
scroll to position [648, 0]
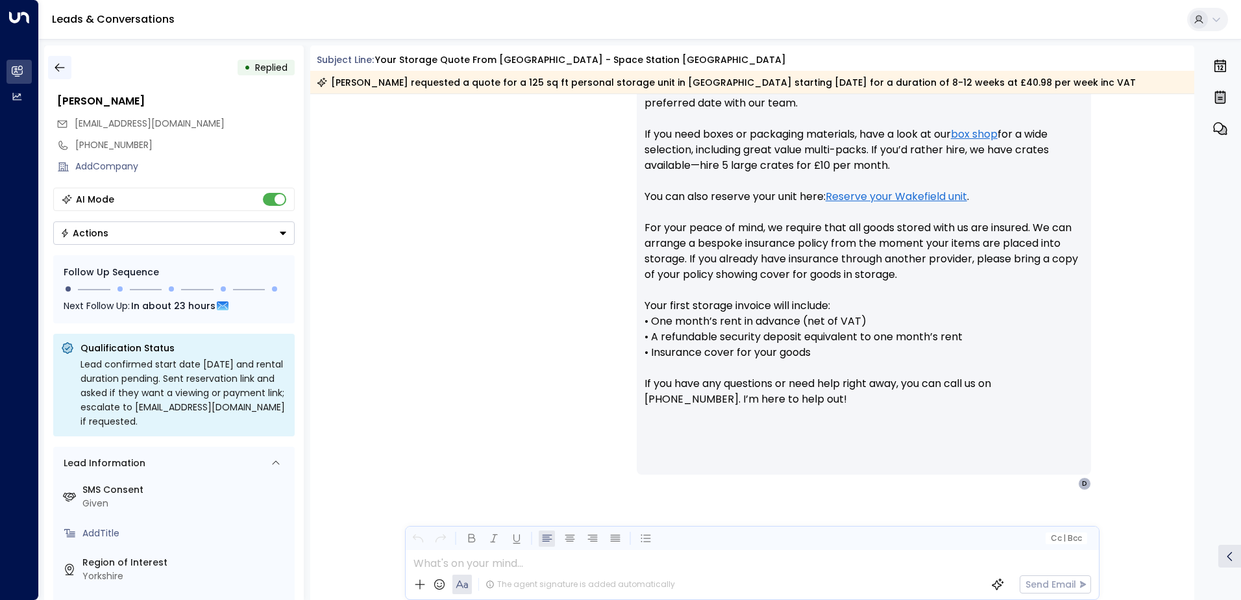
click at [57, 59] on button "button" at bounding box center [59, 67] width 23 height 23
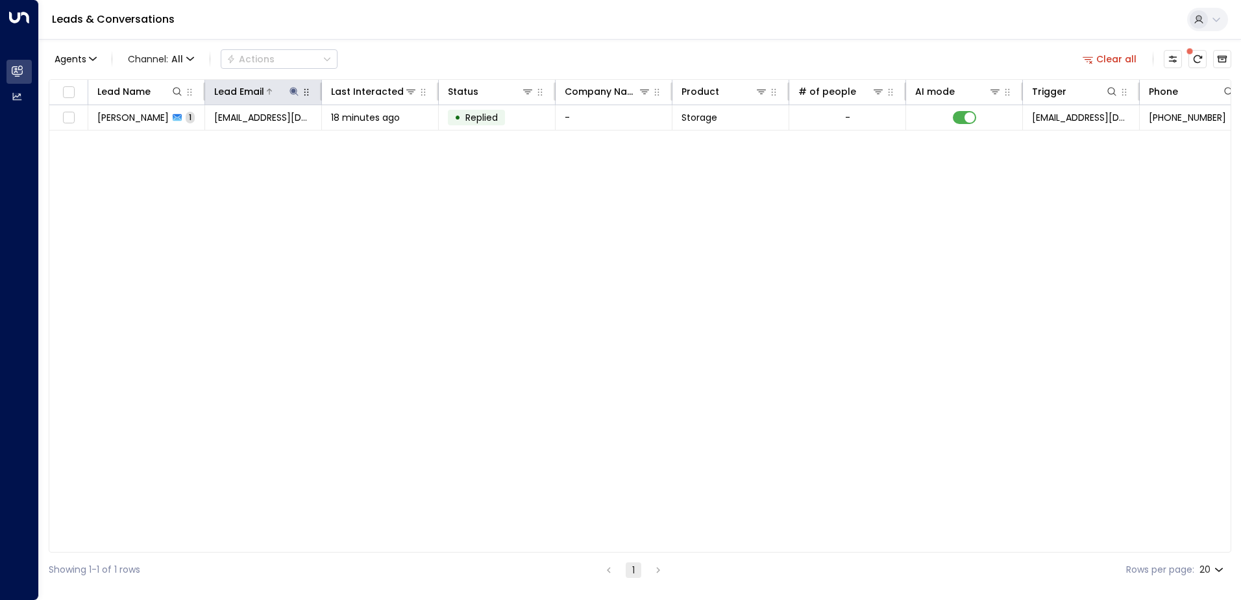
click at [297, 92] on icon at bounding box center [294, 91] width 8 height 8
click at [374, 137] on icon "button" at bounding box center [375, 139] width 10 height 10
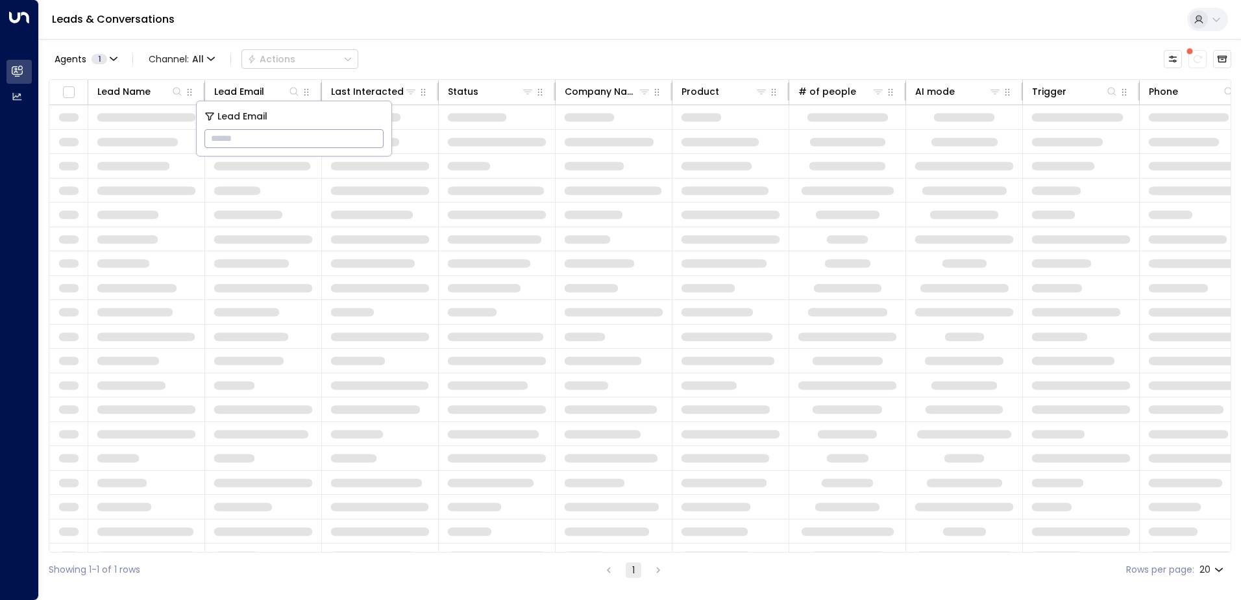
type input "**********"
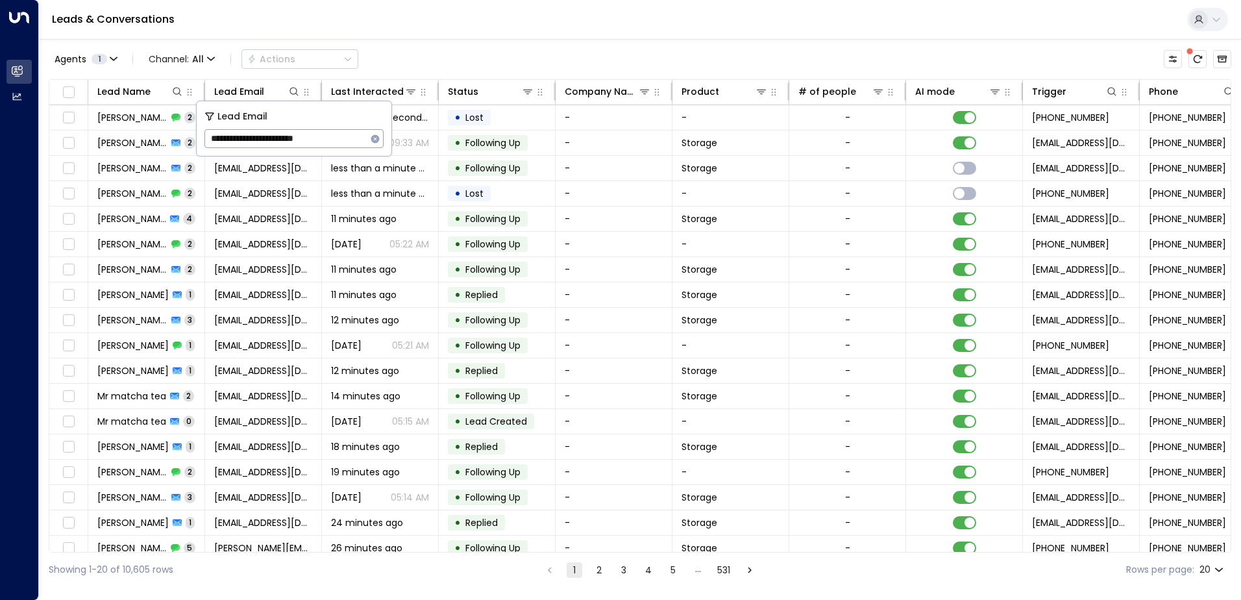
click at [533, 35] on div "Leads & Conversations" at bounding box center [640, 20] width 1202 height 40
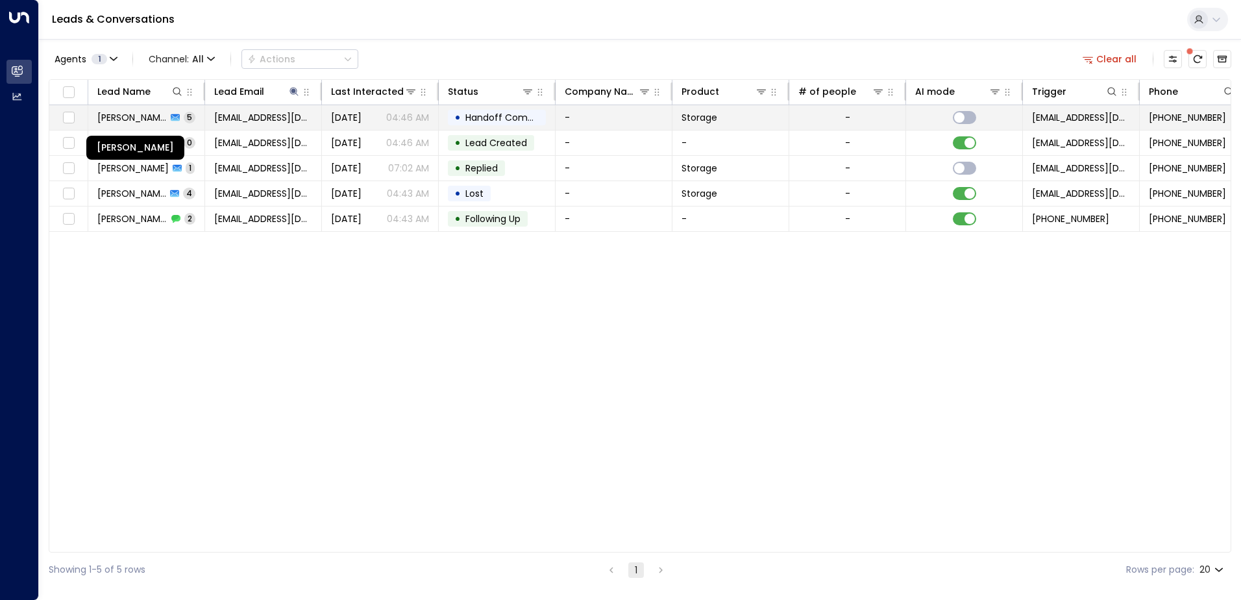
click at [156, 119] on span "[PERSON_NAME]" at bounding box center [131, 117] width 69 height 13
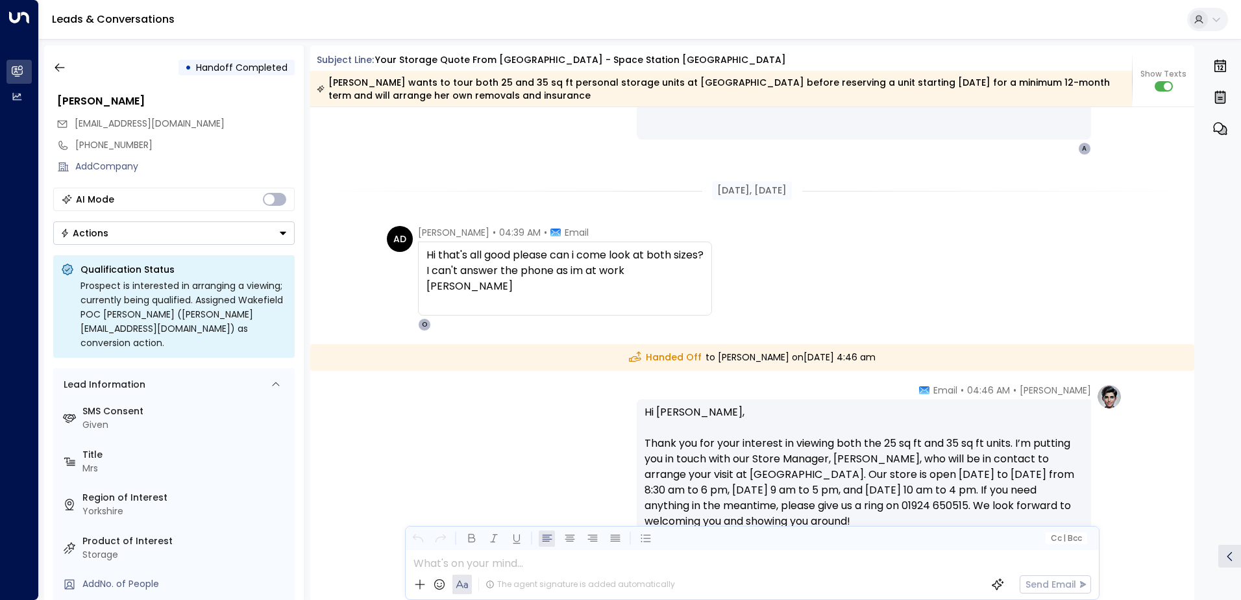
scroll to position [2105, 0]
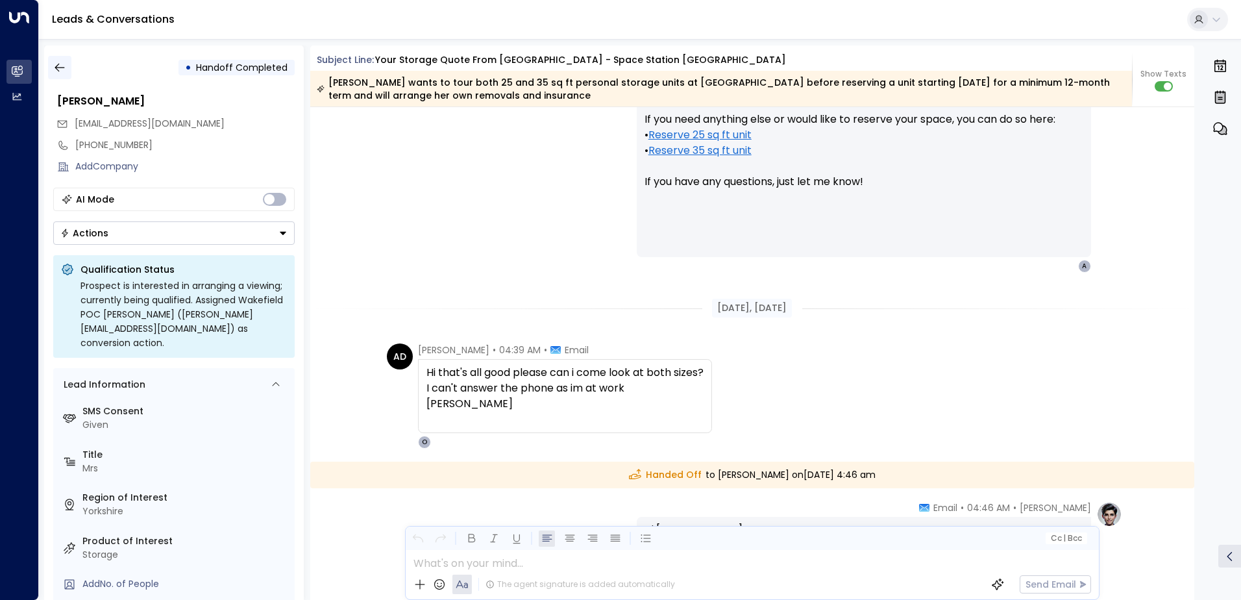
click at [65, 65] on icon "button" at bounding box center [59, 67] width 13 height 13
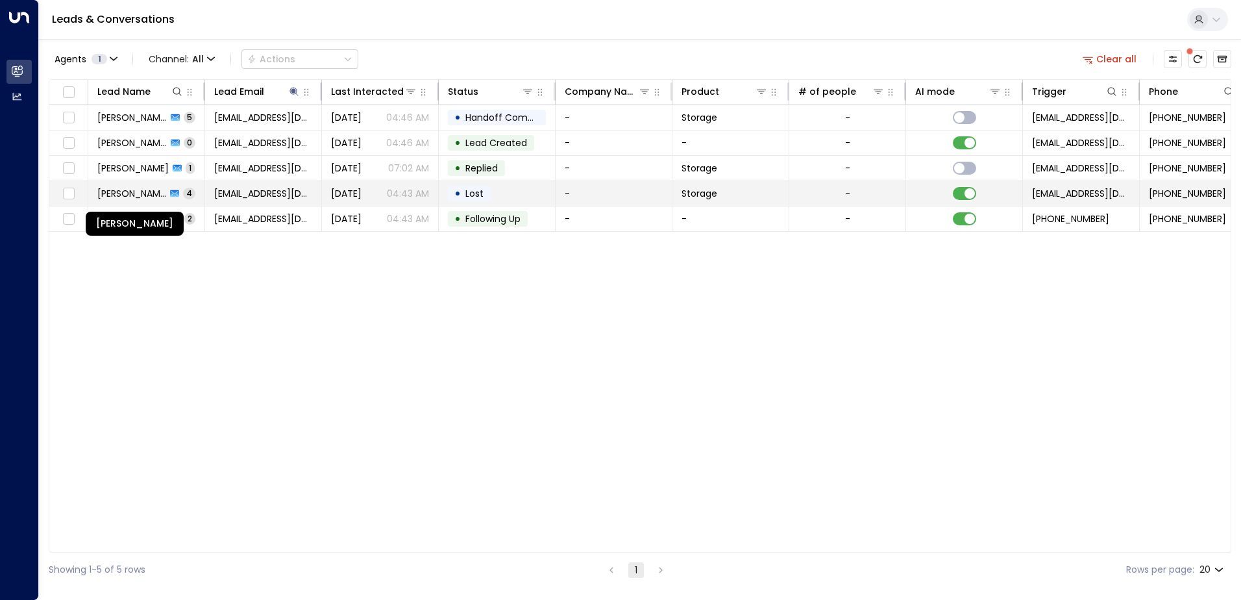
click at [138, 193] on span "[PERSON_NAME]" at bounding box center [131, 193] width 69 height 13
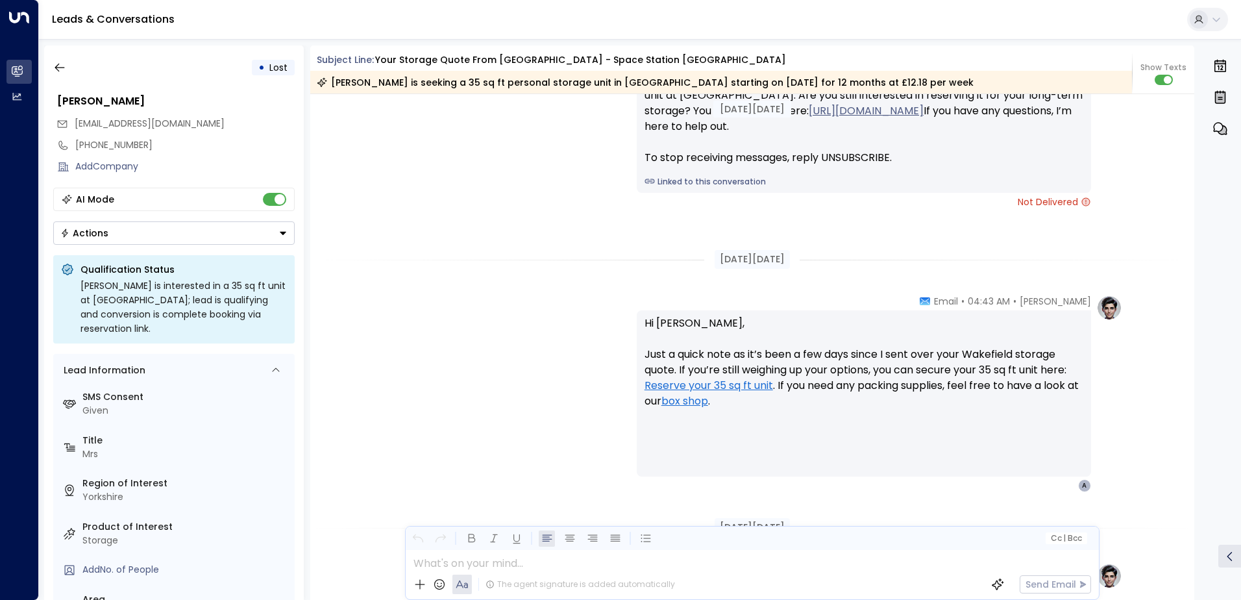
scroll to position [1500, 0]
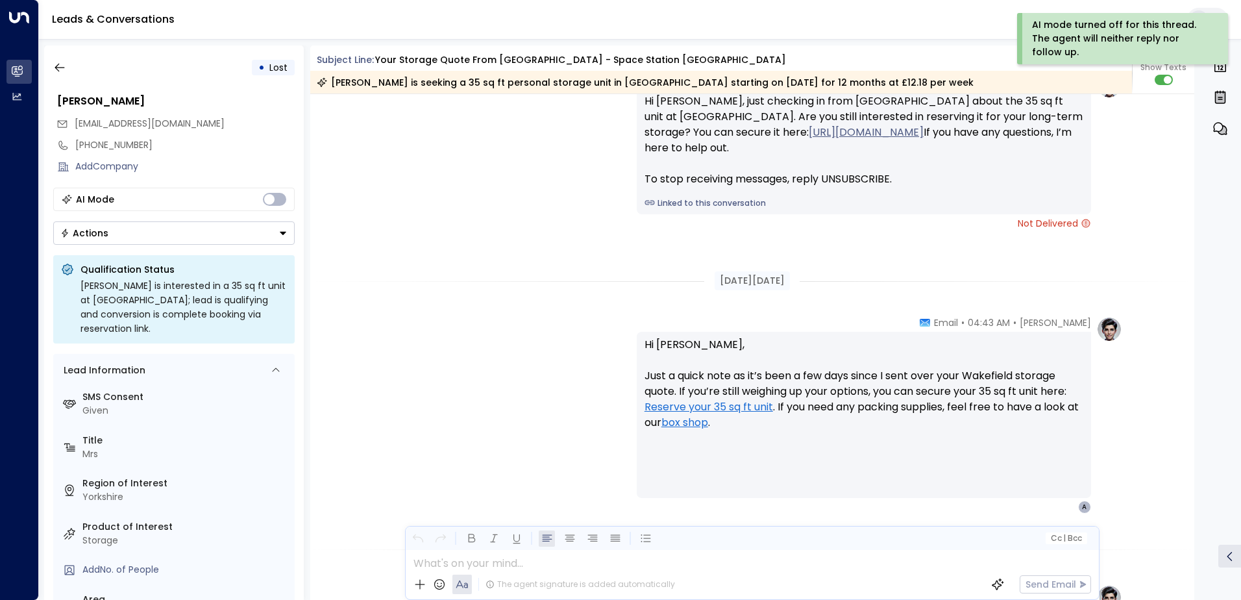
click at [283, 230] on icon "Button group with a nested menu" at bounding box center [283, 233] width 9 height 9
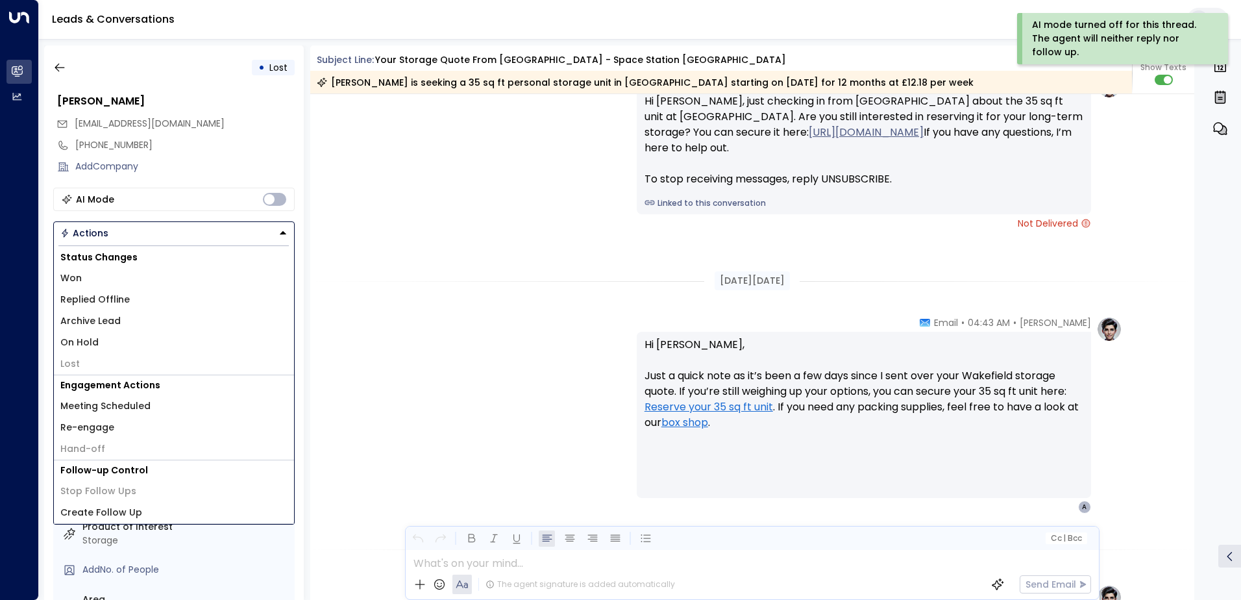
click at [134, 299] on li "Replied Offline" at bounding box center [174, 299] width 240 height 21
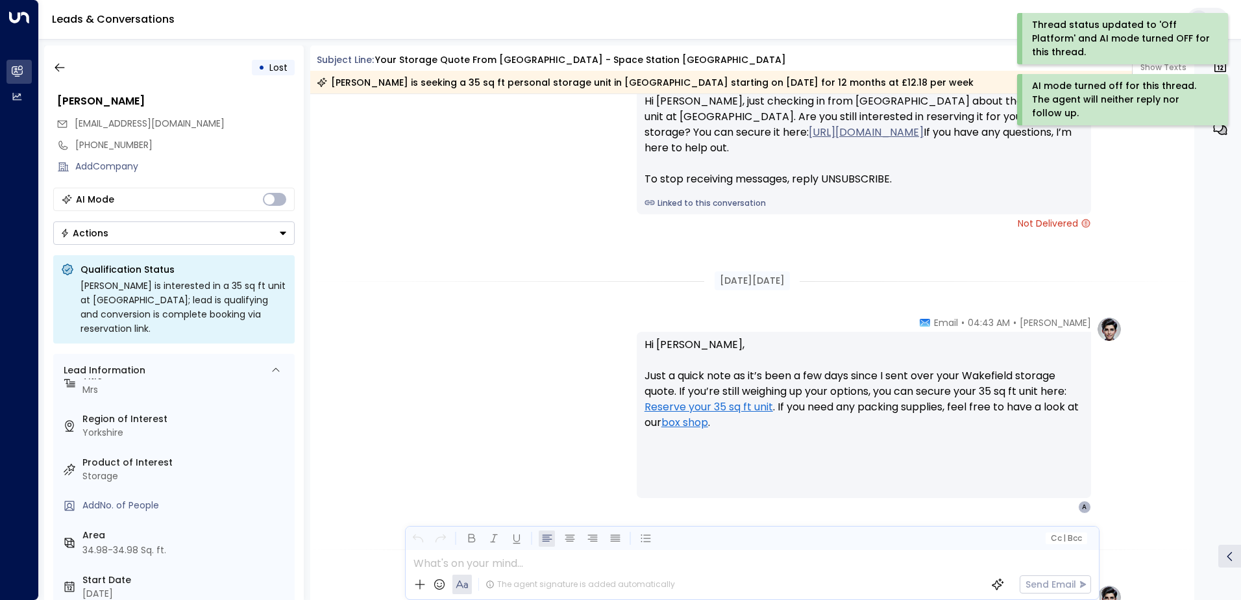
scroll to position [125, 0]
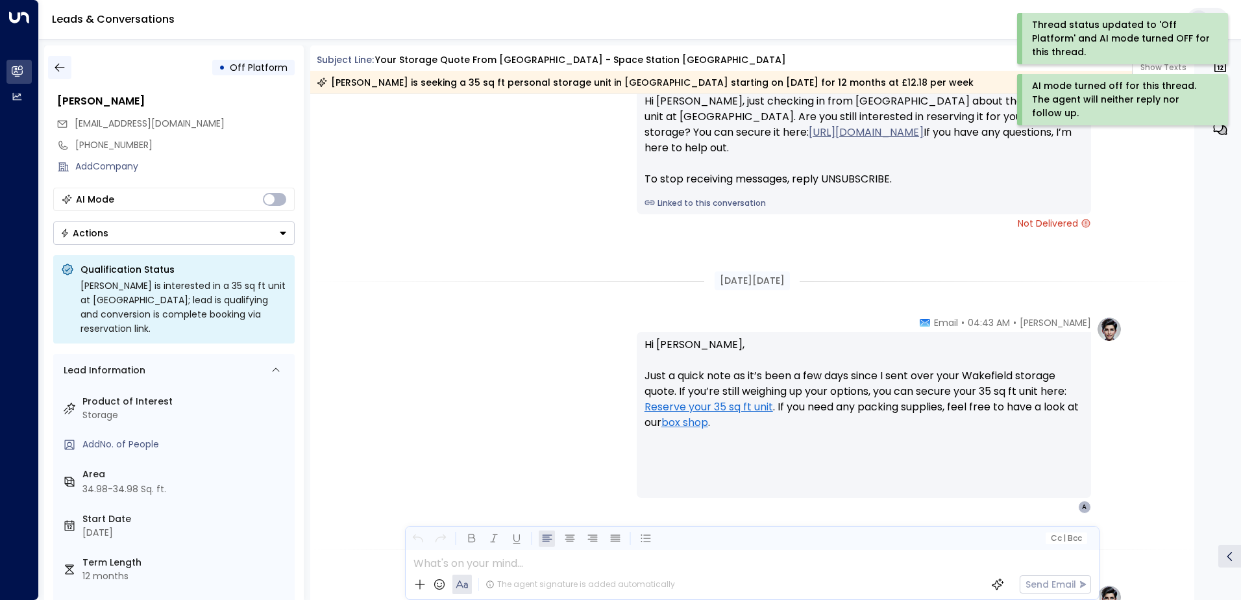
click at [51, 73] on button "button" at bounding box center [59, 67] width 23 height 23
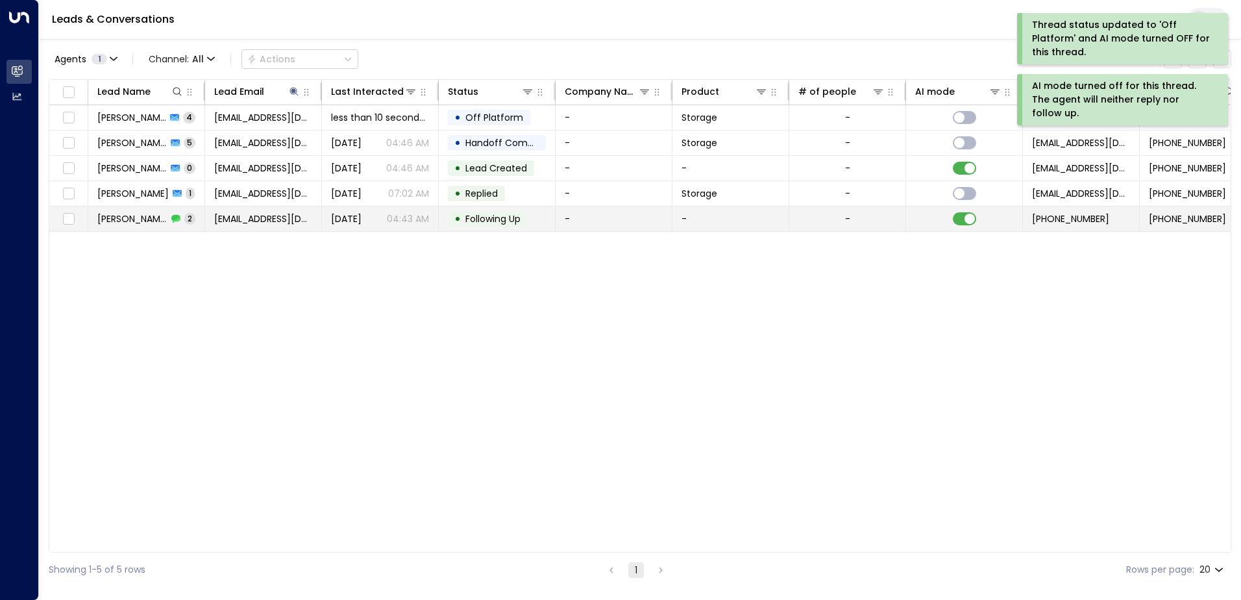
click at [143, 225] on td "[PERSON_NAME] 2" at bounding box center [146, 218] width 117 height 25
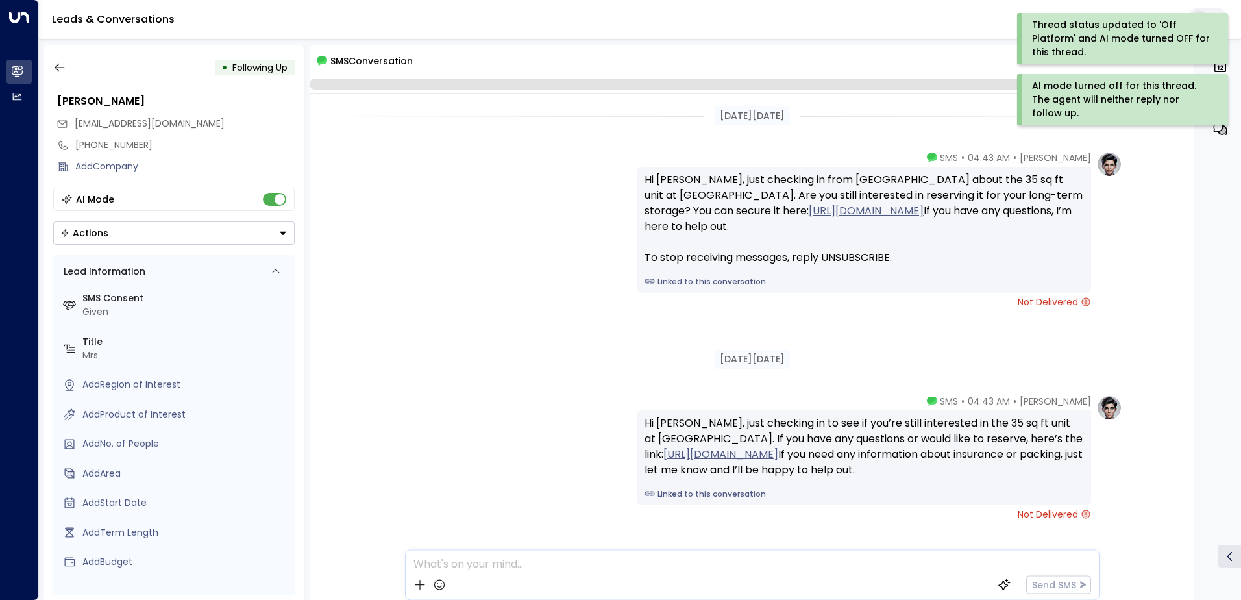
scroll to position [66, 0]
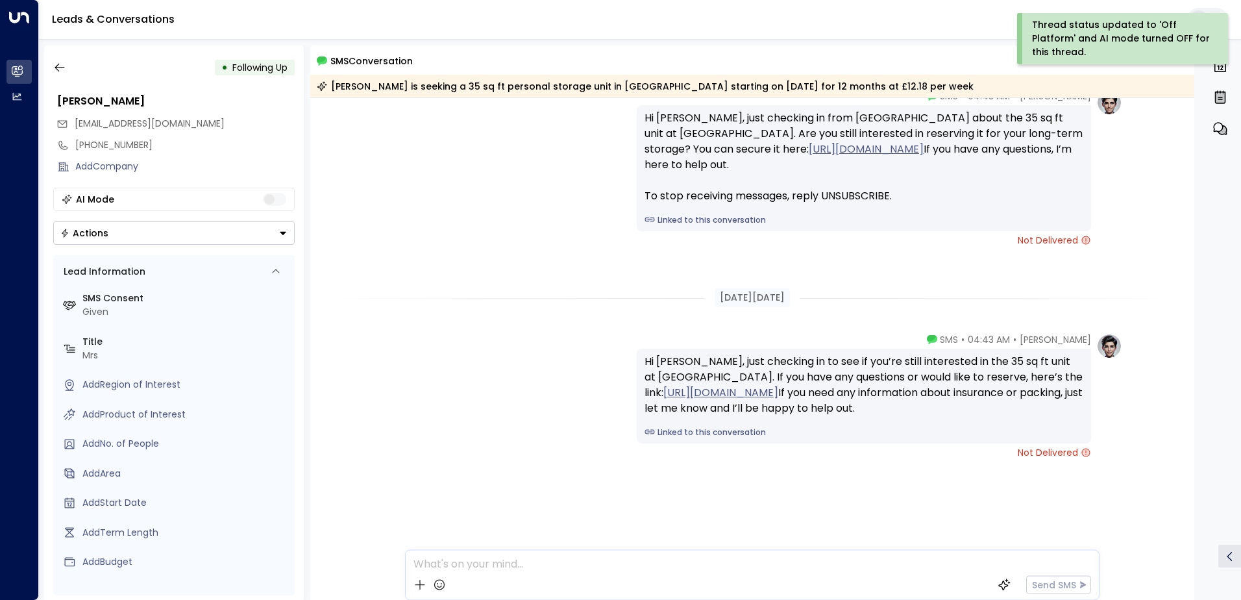
click at [280, 229] on icon "Button group with a nested menu" at bounding box center [283, 233] width 9 height 9
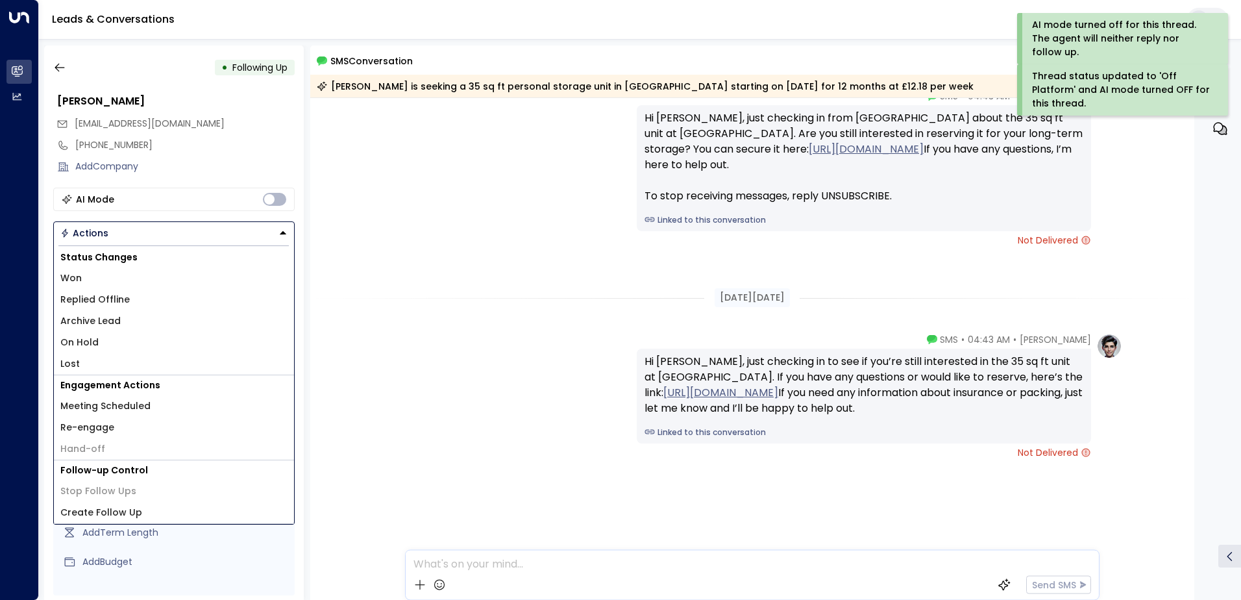
click at [117, 297] on span "Replied Offline" at bounding box center [94, 300] width 69 height 14
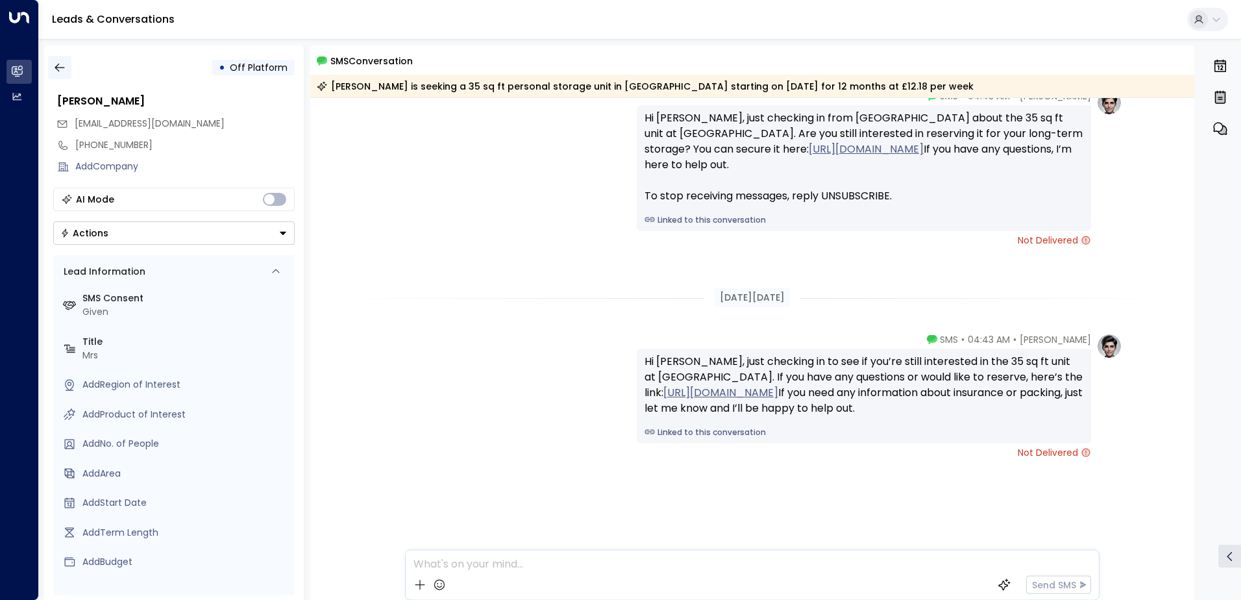
click at [59, 73] on icon "button" at bounding box center [59, 67] width 13 height 13
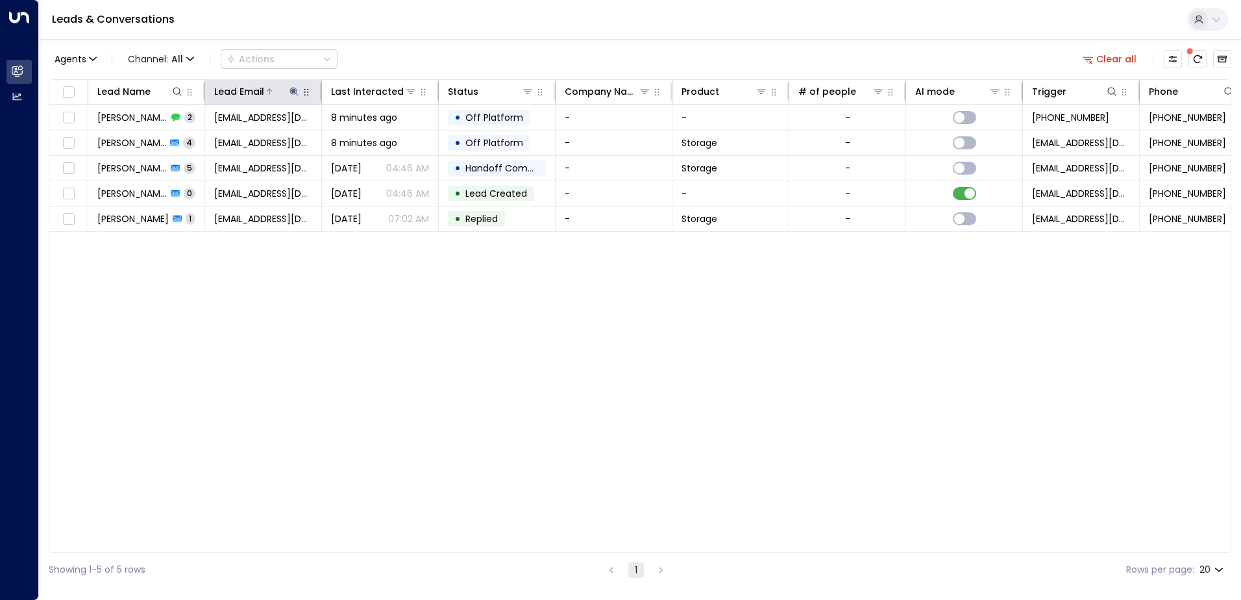
click at [292, 89] on icon at bounding box center [294, 91] width 10 height 10
click at [377, 138] on icon "button" at bounding box center [375, 139] width 10 height 10
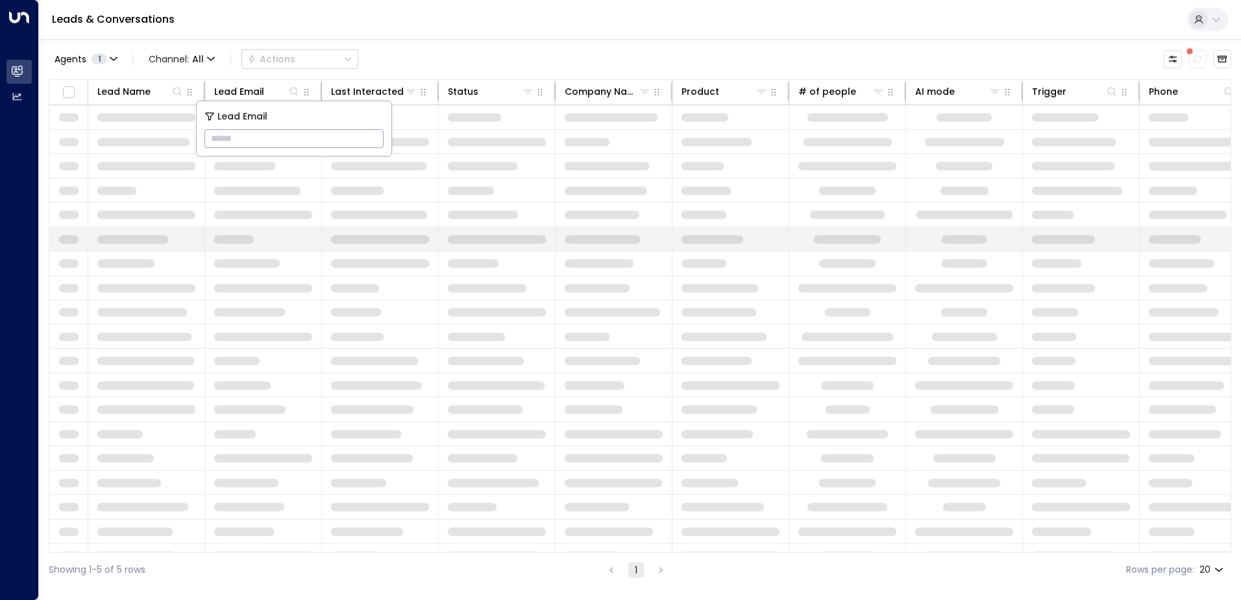
type input "**********"
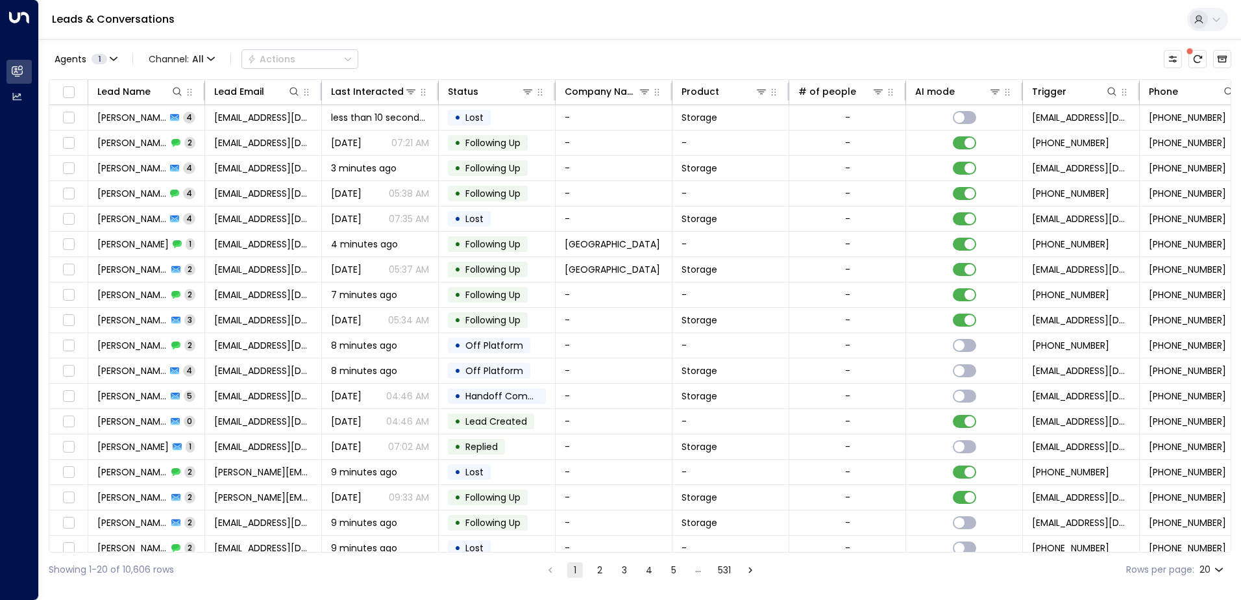
click at [390, 25] on div "Leads & Conversations" at bounding box center [640, 20] width 1202 height 40
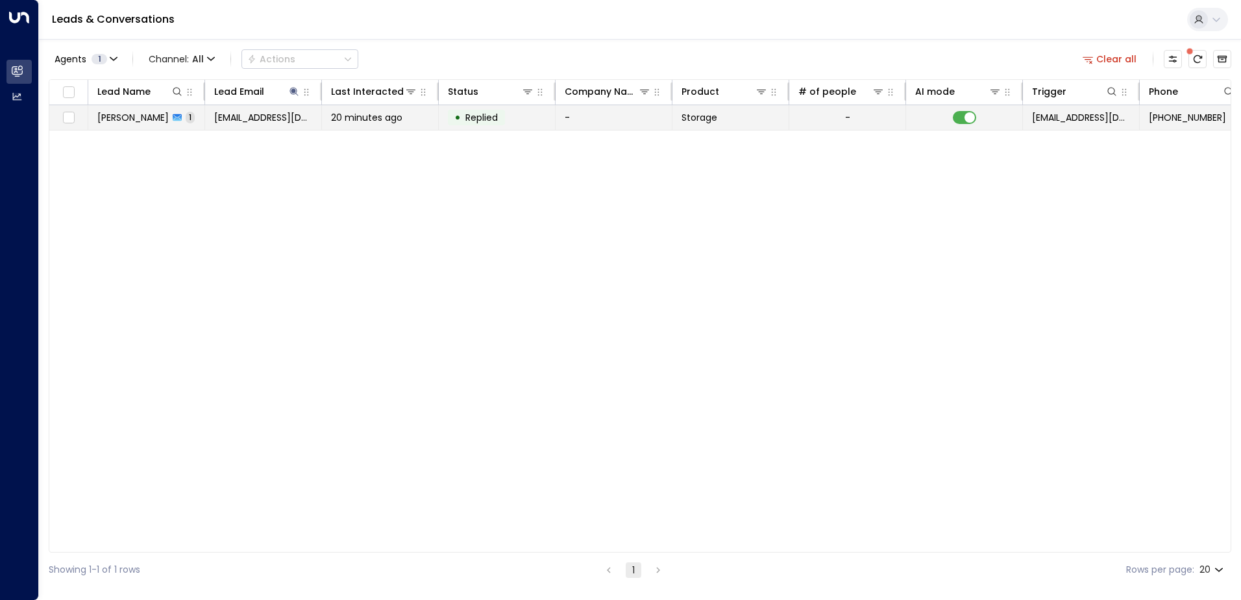
click at [149, 119] on span "[PERSON_NAME]" at bounding box center [132, 117] width 71 height 13
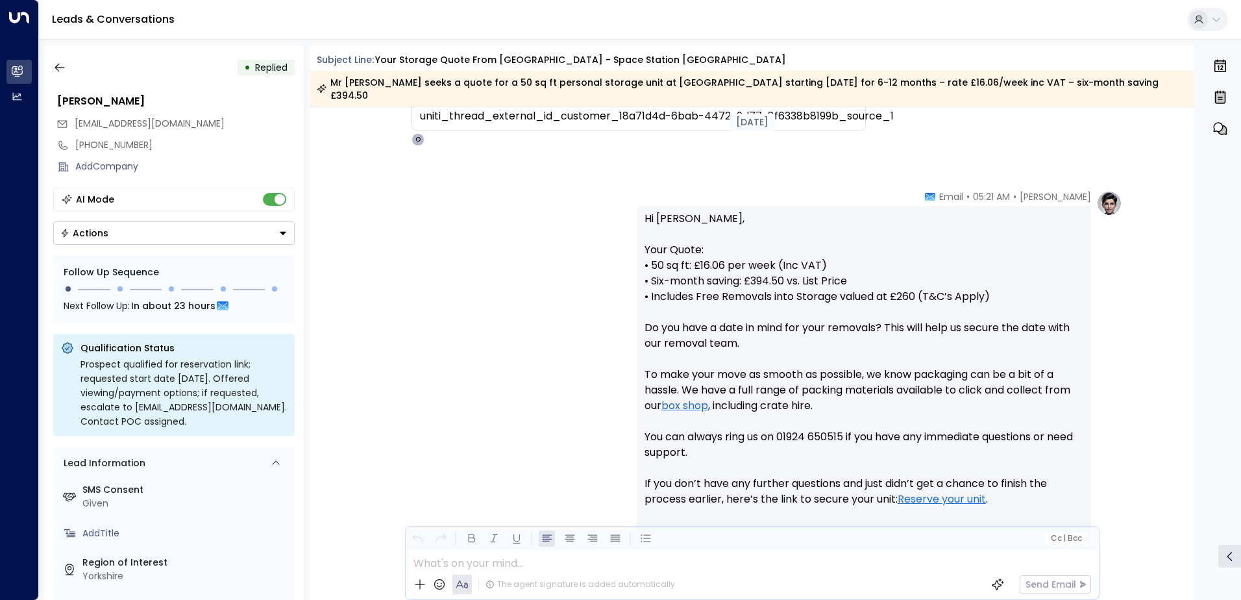
scroll to position [653, 0]
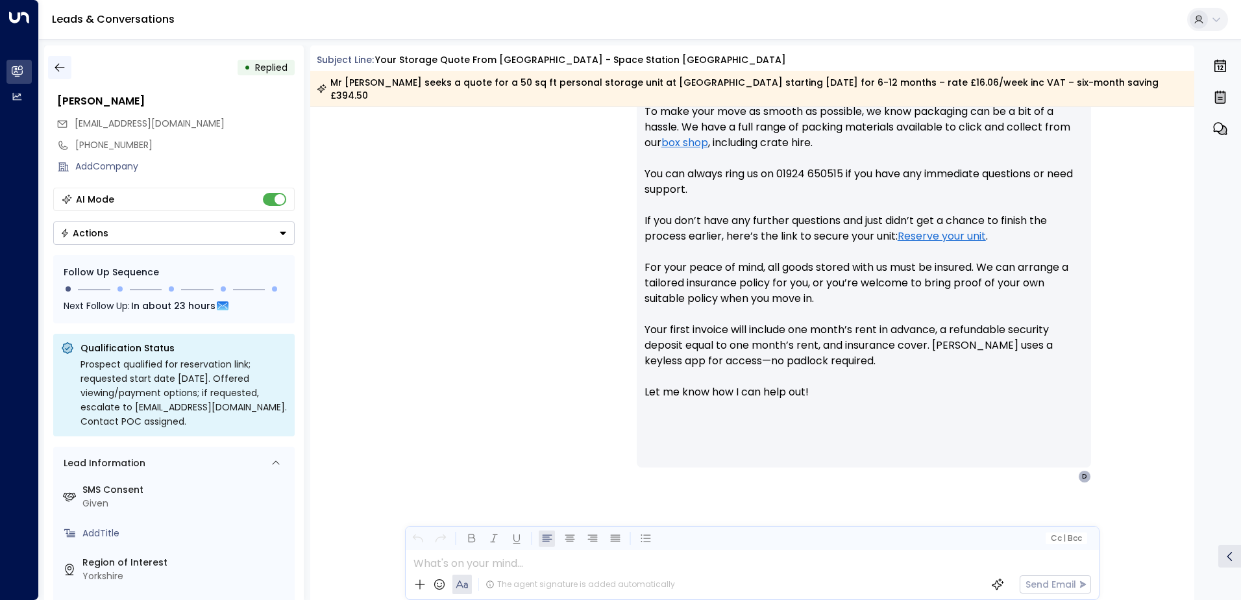
click at [60, 65] on icon "button" at bounding box center [59, 67] width 13 height 13
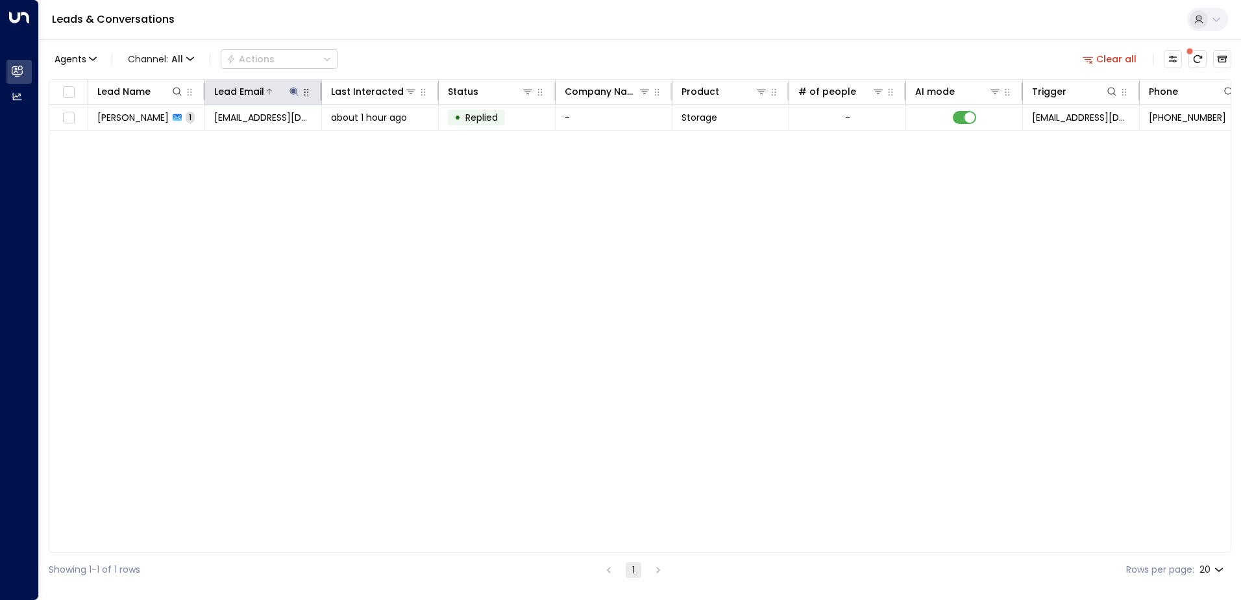
click at [293, 93] on icon at bounding box center [294, 91] width 10 height 10
click at [376, 138] on icon "button" at bounding box center [375, 139] width 10 height 10
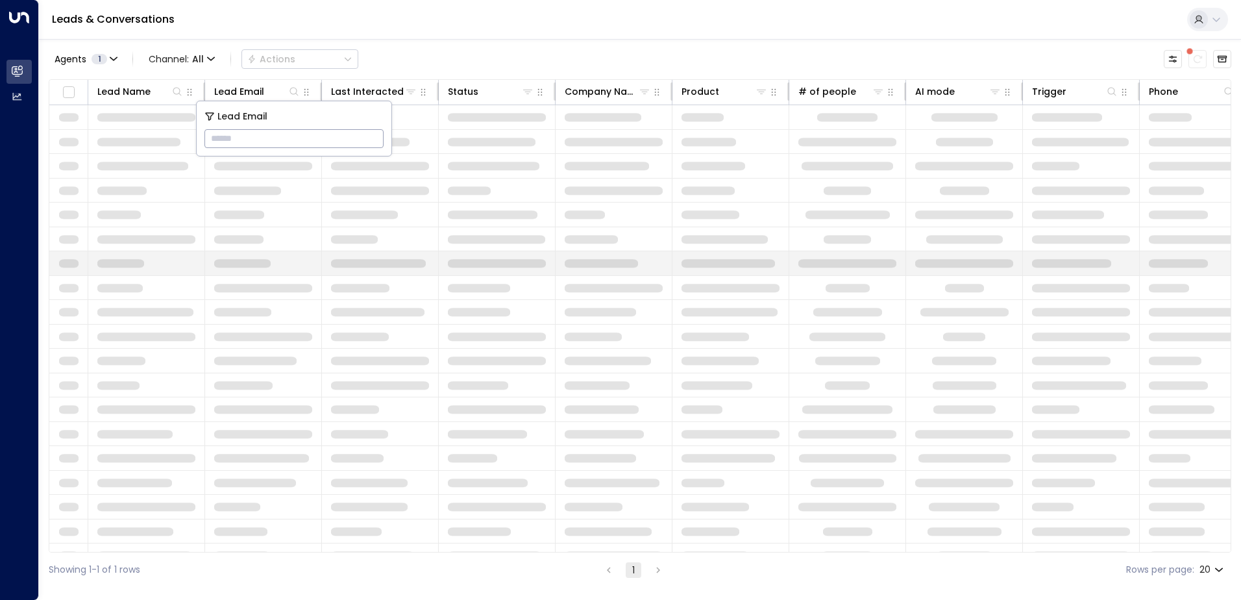
type input "**********"
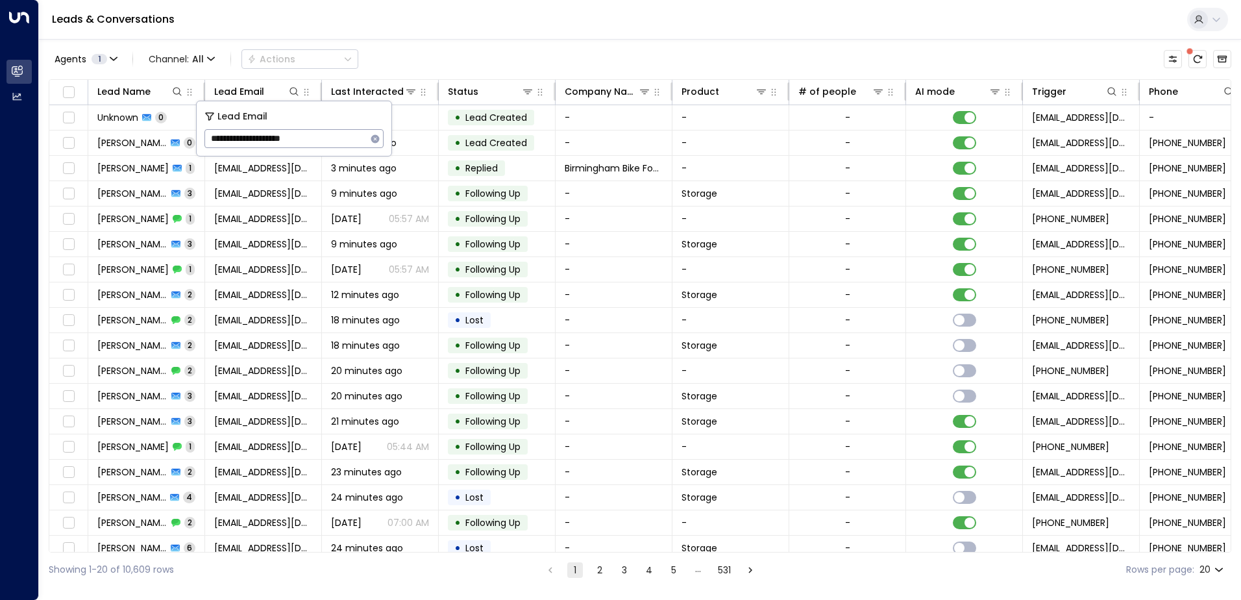
click at [403, 19] on div "Leads & Conversations" at bounding box center [640, 20] width 1202 height 40
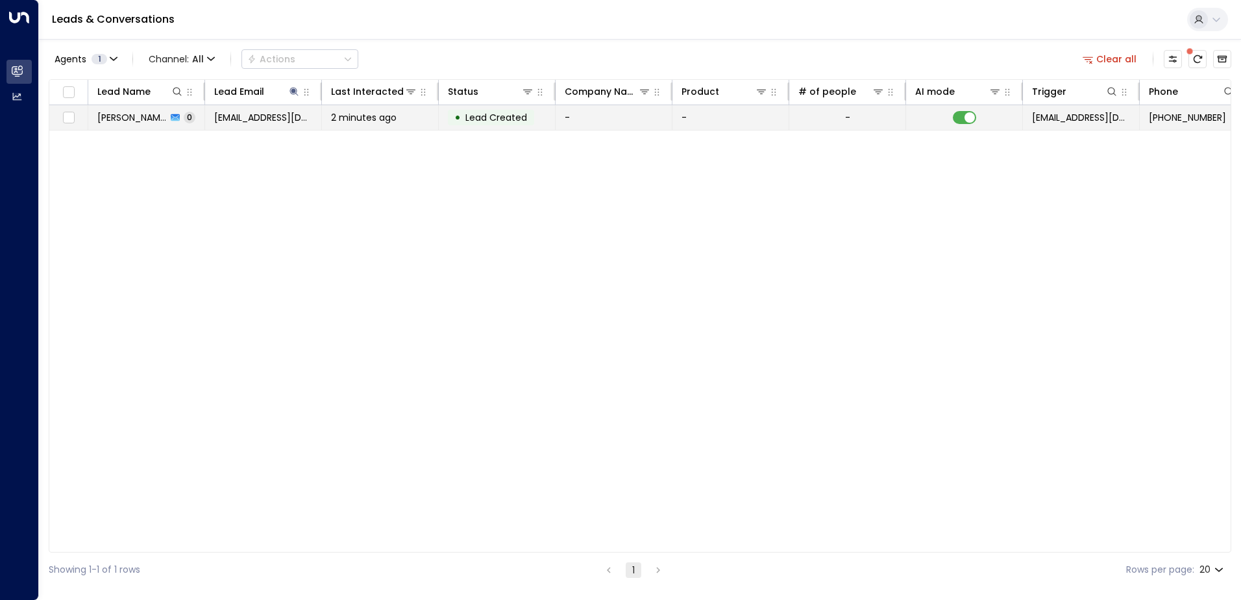
click at [148, 121] on span "[PERSON_NAME]" at bounding box center [131, 117] width 69 height 13
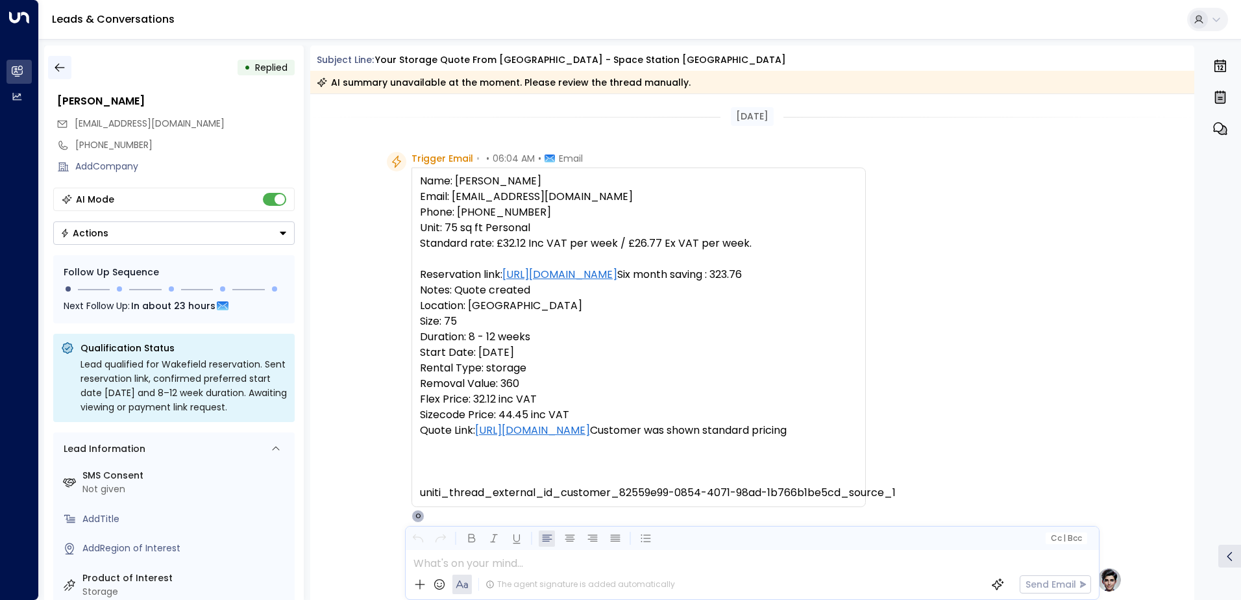
click at [62, 68] on icon "button" at bounding box center [60, 68] width 10 height 8
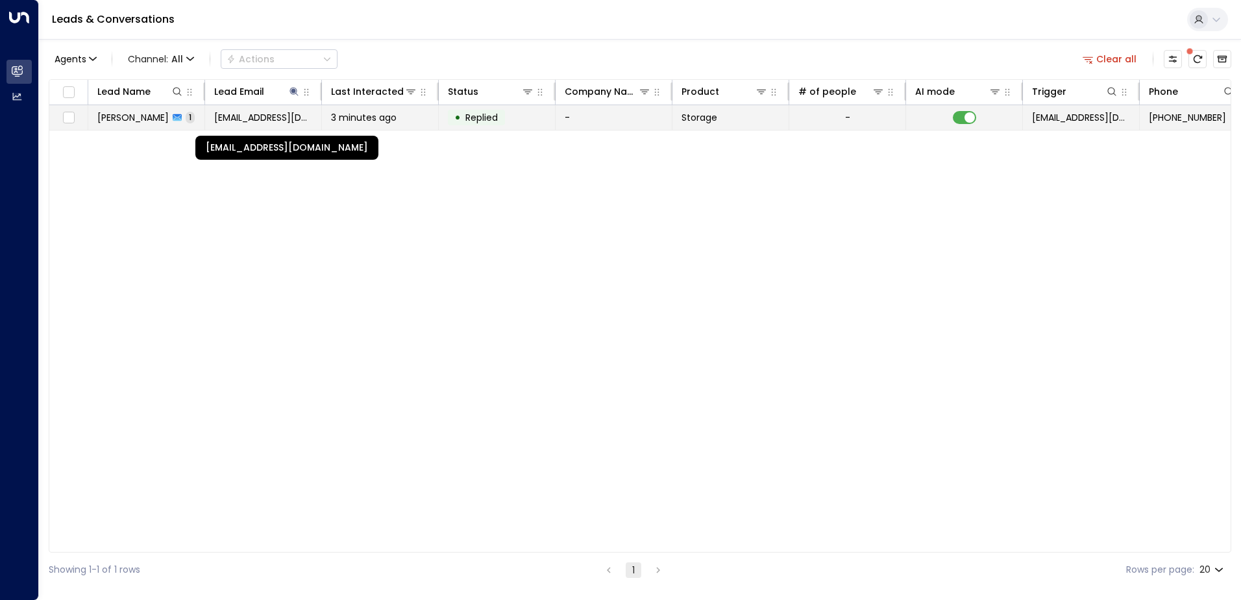
click at [242, 115] on span "[EMAIL_ADDRESS][DOMAIN_NAME]" at bounding box center [263, 117] width 98 height 13
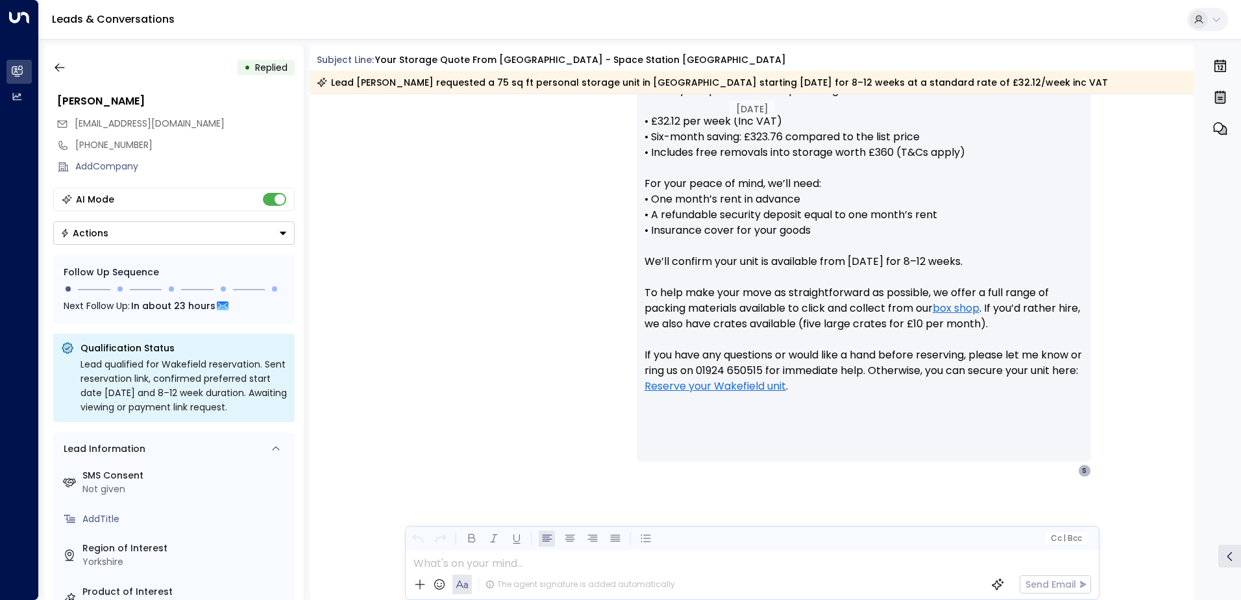
scroll to position [543, 0]
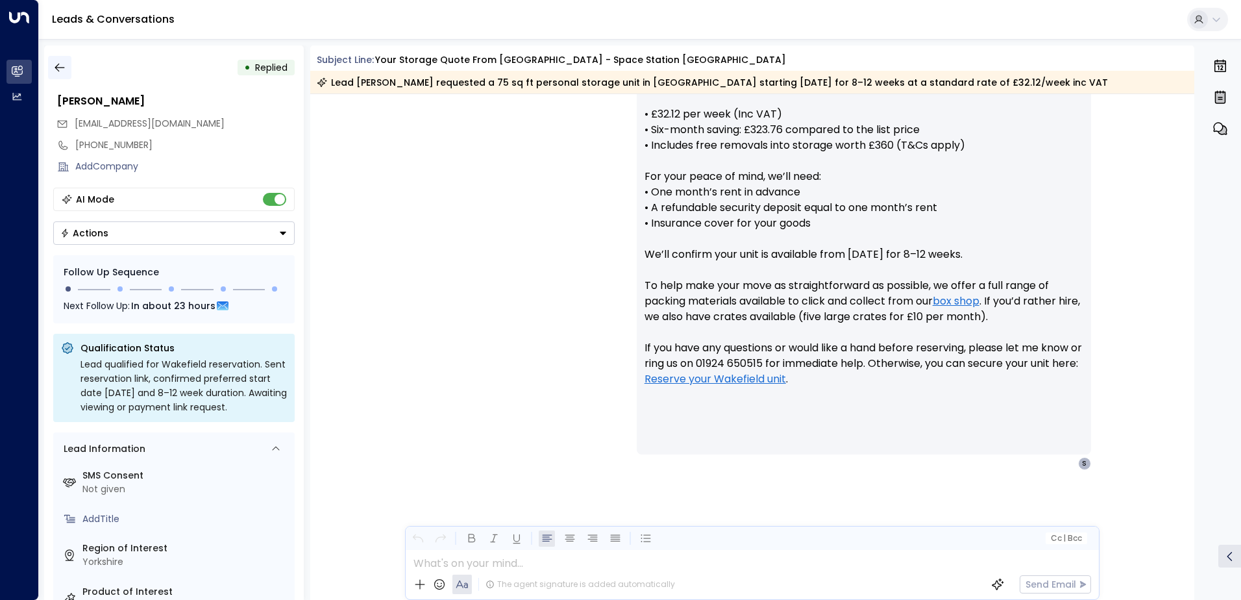
click at [66, 68] on icon "button" at bounding box center [59, 67] width 13 height 13
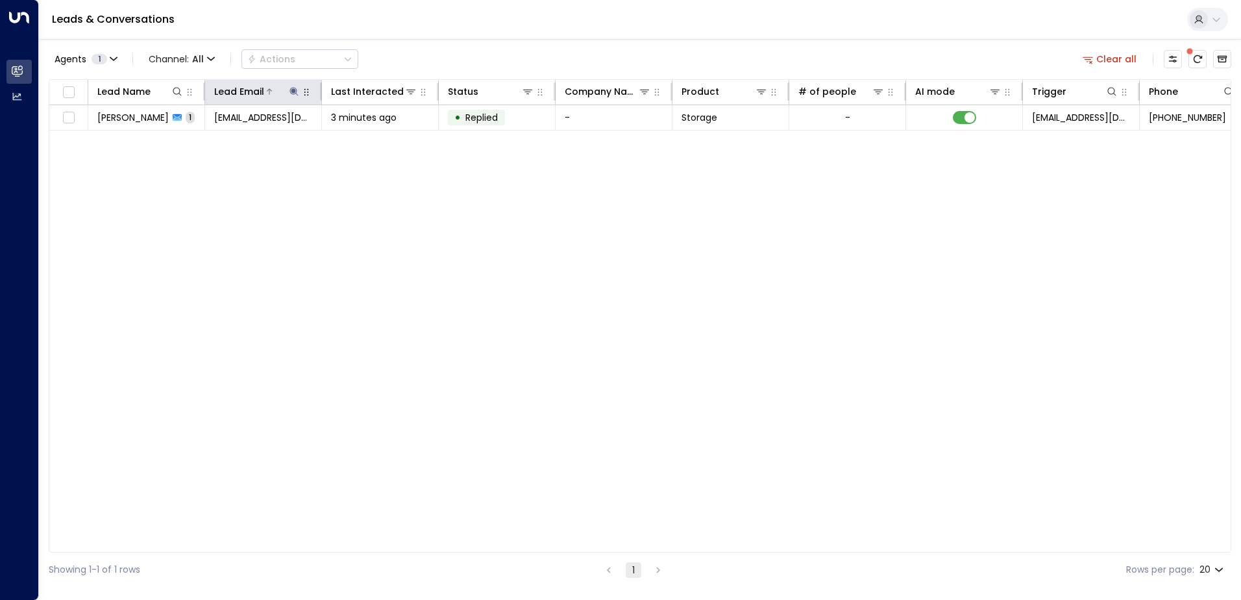
click at [293, 96] on icon at bounding box center [294, 91] width 10 height 10
click at [376, 141] on icon "button" at bounding box center [375, 138] width 8 height 8
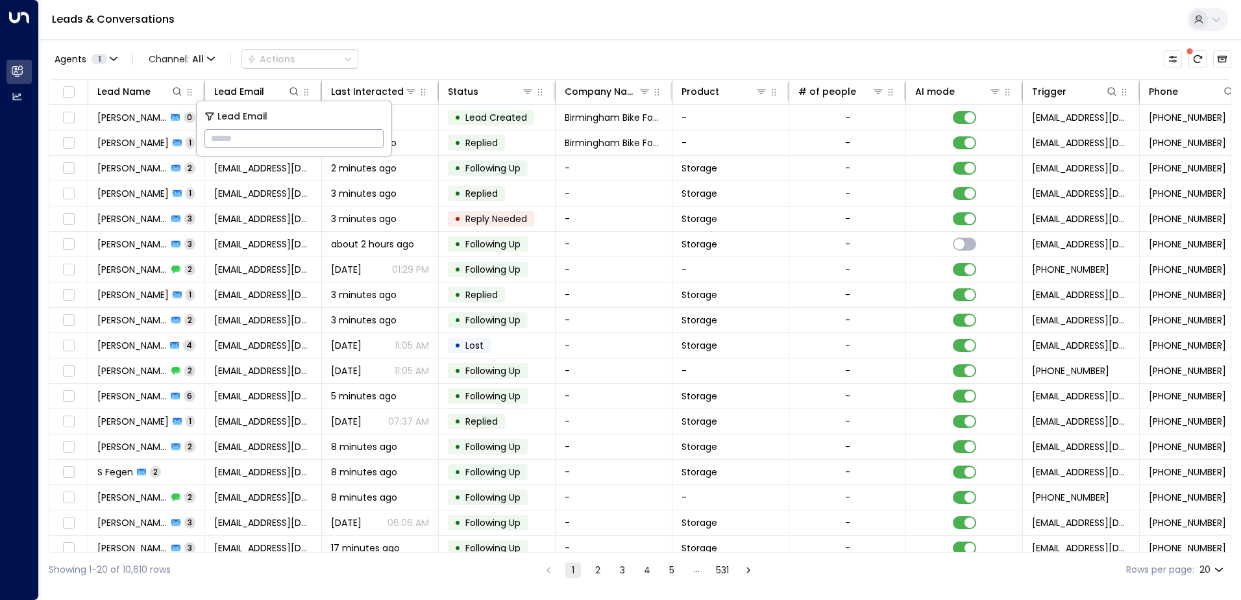
paste input "**********"
type input "**********"
click at [479, 25] on div "Leads & Conversations" at bounding box center [640, 20] width 1202 height 40
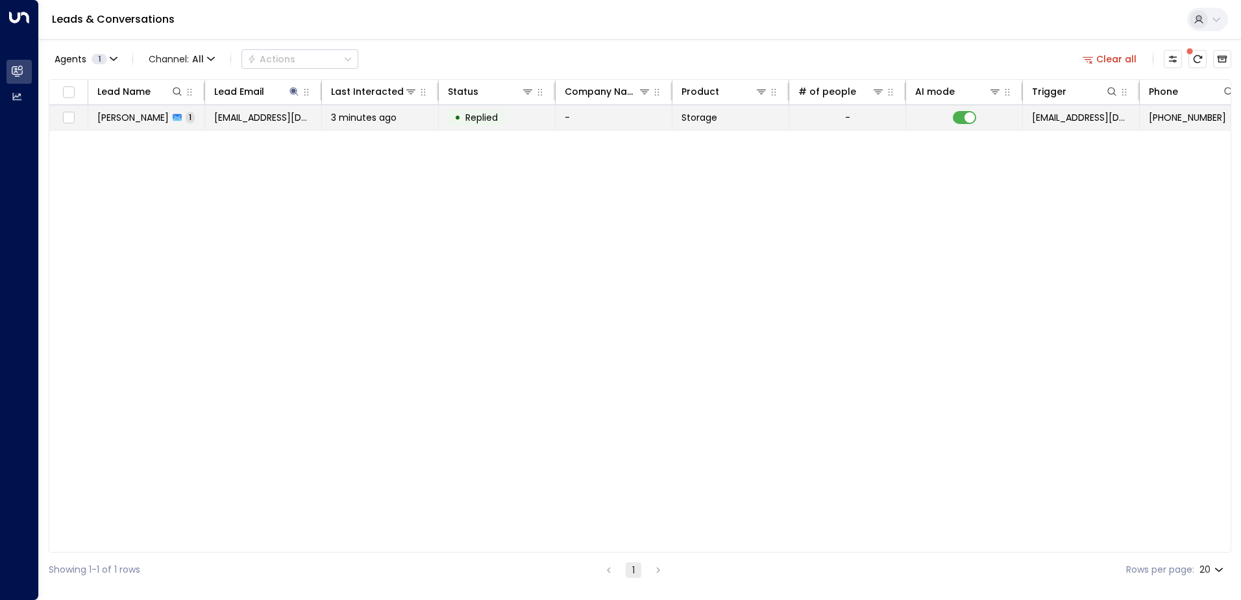
click at [156, 110] on td "[PERSON_NAME] 1" at bounding box center [146, 117] width 117 height 25
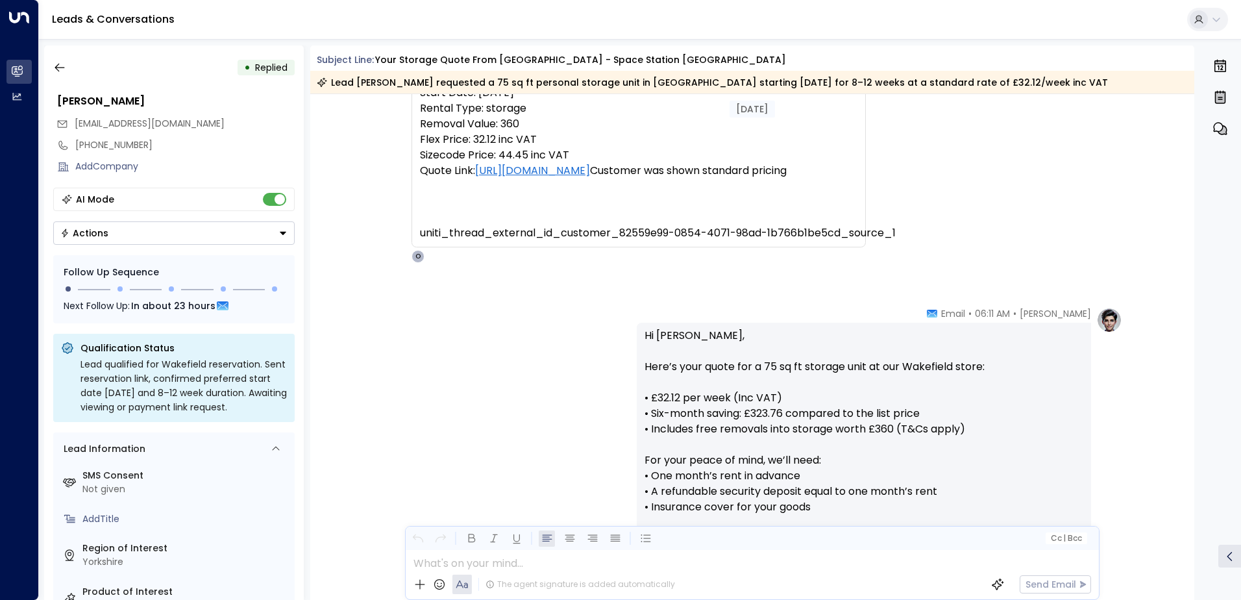
scroll to position [543, 0]
